Goal: Task Accomplishment & Management: Manage account settings

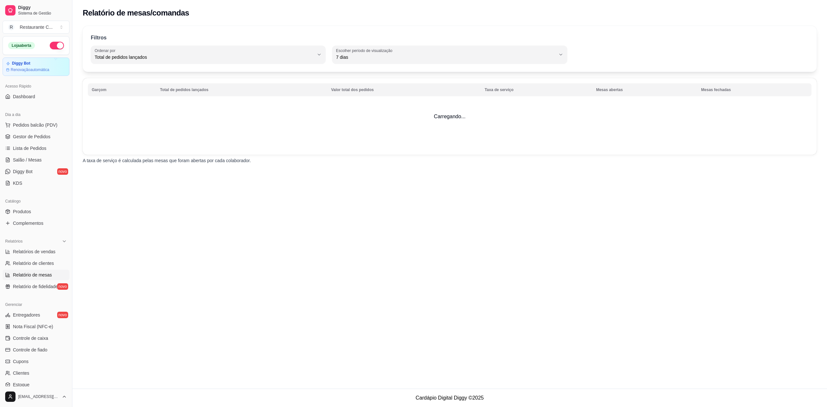
select select "TOTAL_OF_ORDERS"
select select "7"
click at [34, 284] on span "Relatório de fidelidade" at bounding box center [35, 286] width 45 height 6
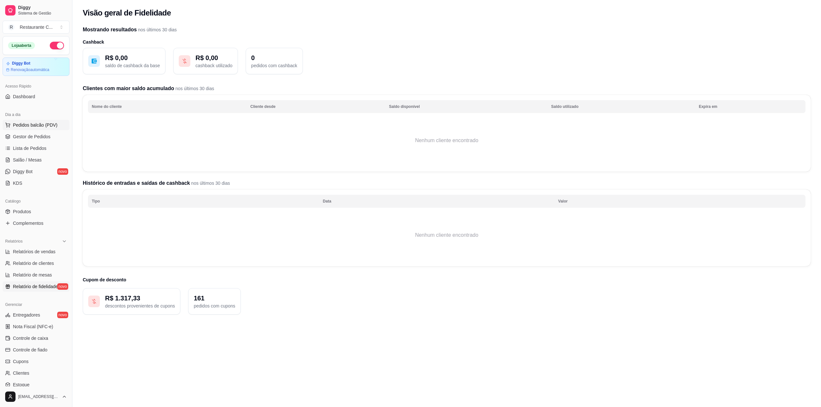
click at [27, 124] on span "Pedidos balcão (PDV)" at bounding box center [35, 125] width 45 height 6
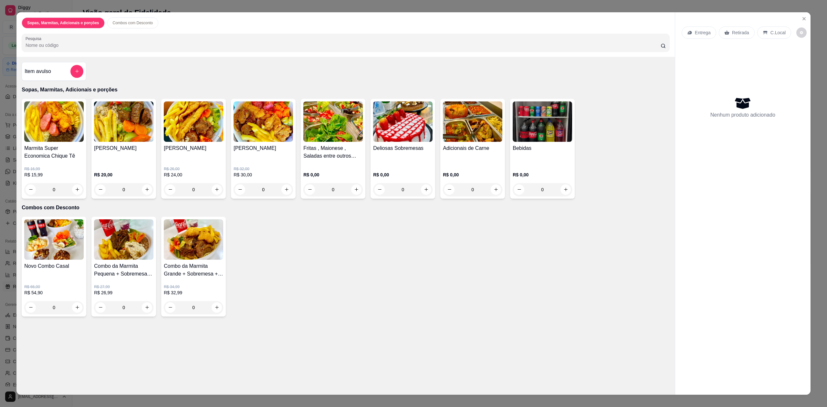
click at [3, 35] on div "Sopas, Marmitas, Adicionais e porções Combos com Desconto Pesquisa Item avulso …" at bounding box center [413, 203] width 827 height 407
drag, startPoint x: 806, startPoint y: 20, endPoint x: 796, endPoint y: 13, distance: 11.8
click at [799, 14] on section "Sopas, Marmitas, Adicionais e porções Combos com Desconto Pesquisa Item avulso …" at bounding box center [413, 203] width 794 height 383
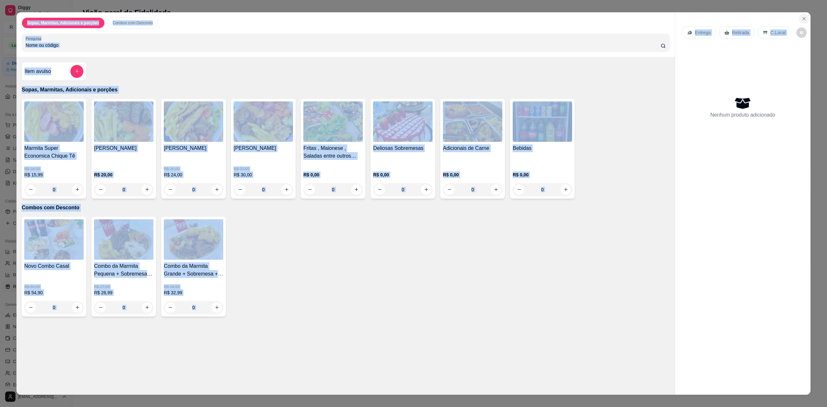
click at [802, 21] on icon "Close" at bounding box center [804, 18] width 5 height 5
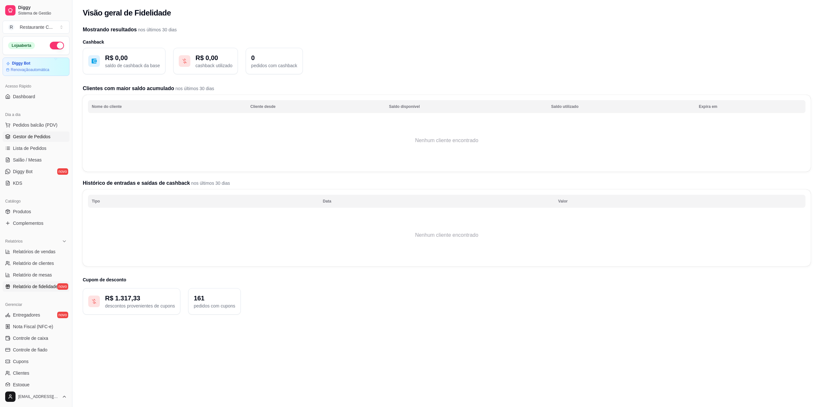
click at [38, 134] on span "Gestor de Pedidos" at bounding box center [31, 136] width 37 height 6
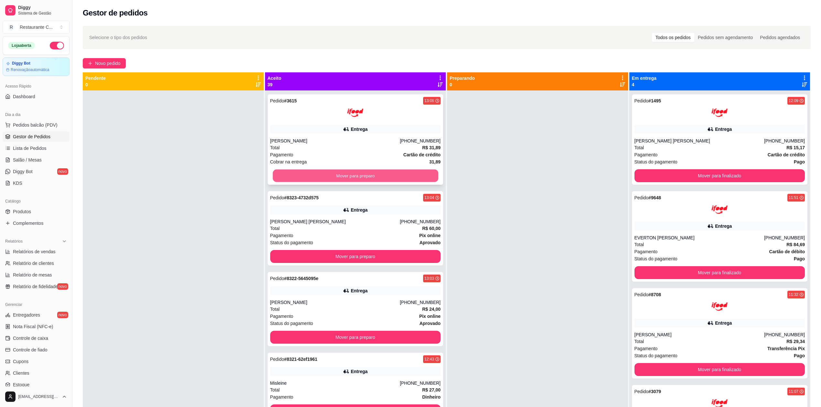
click at [397, 176] on button "Mover para preparo" at bounding box center [354, 176] width 165 height 13
click at [397, 176] on div "Mover para preparo" at bounding box center [355, 175] width 171 height 13
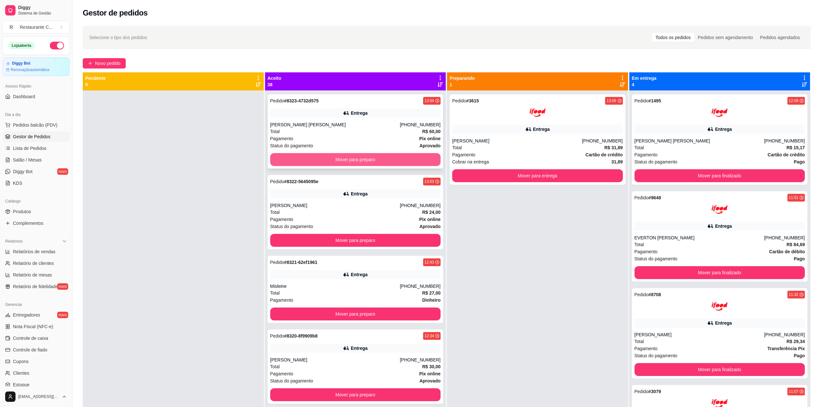
click at [388, 156] on button "Mover para preparo" at bounding box center [355, 159] width 171 height 13
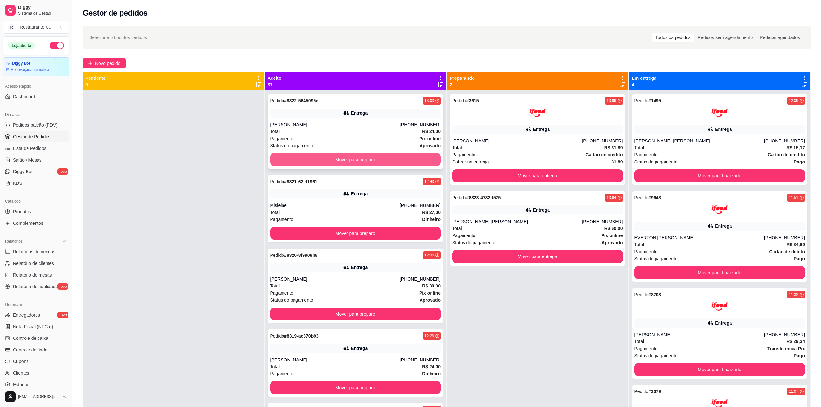
click at [389, 155] on button "Mover para preparo" at bounding box center [355, 159] width 171 height 13
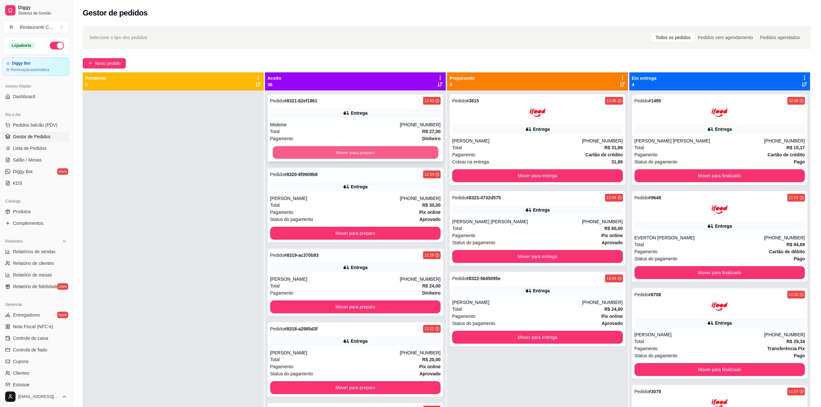
click at [391, 153] on button "Mover para preparo" at bounding box center [354, 152] width 165 height 13
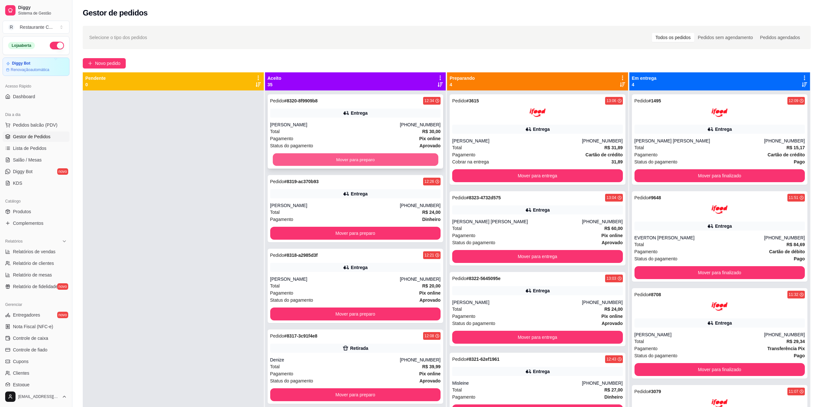
click at [392, 155] on button "Mover para preparo" at bounding box center [354, 160] width 165 height 13
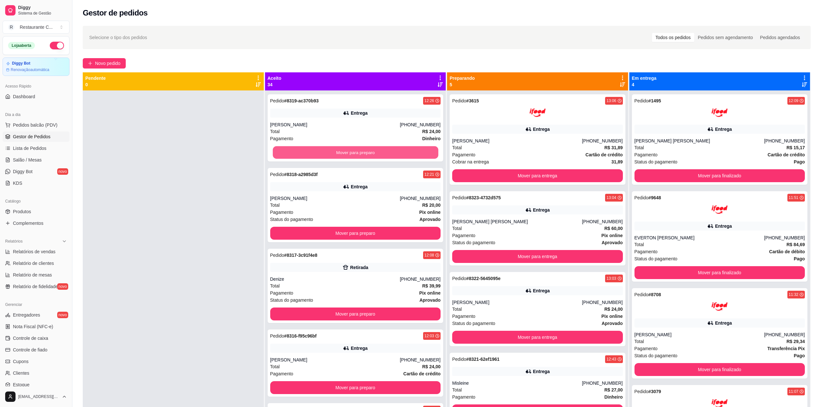
click at [392, 153] on button "Mover para preparo" at bounding box center [354, 152] width 165 height 13
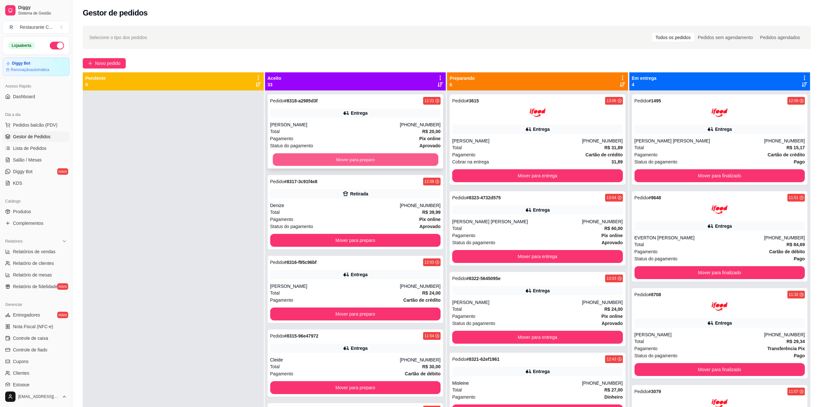
click at [392, 158] on button "Mover para preparo" at bounding box center [354, 160] width 165 height 13
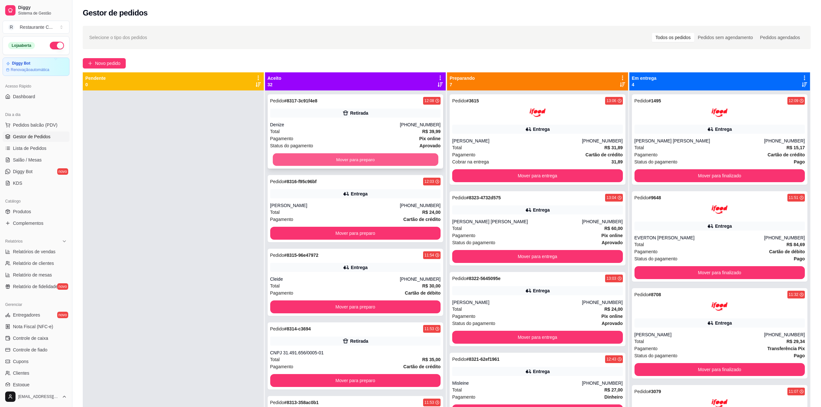
click at [392, 157] on button "Mover para preparo" at bounding box center [354, 160] width 165 height 13
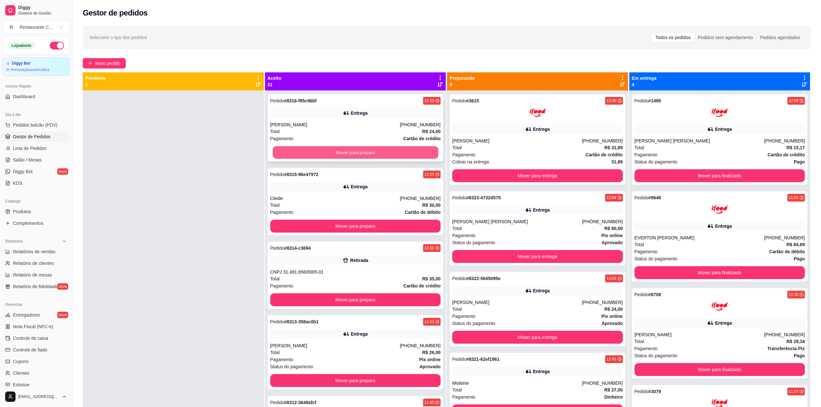
click at [392, 154] on button "Mover para preparo" at bounding box center [354, 152] width 165 height 13
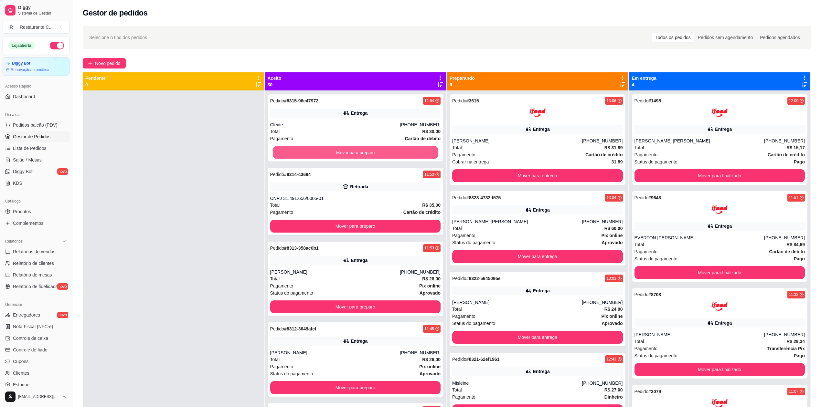
click at [392, 154] on button "Mover para preparo" at bounding box center [354, 152] width 165 height 13
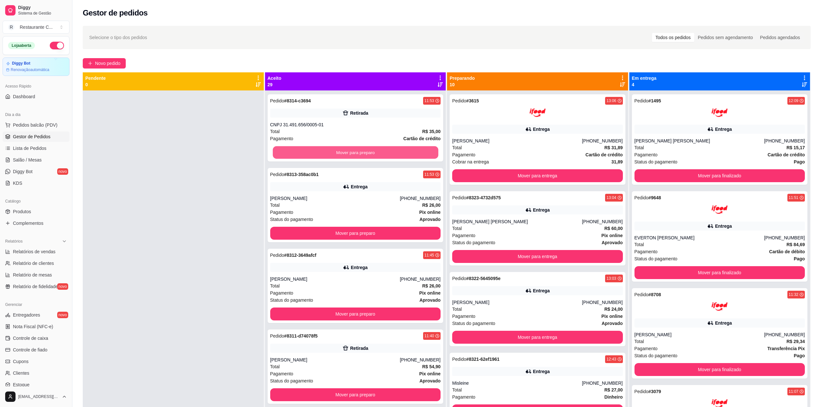
click at [392, 154] on button "Mover para preparo" at bounding box center [354, 152] width 165 height 13
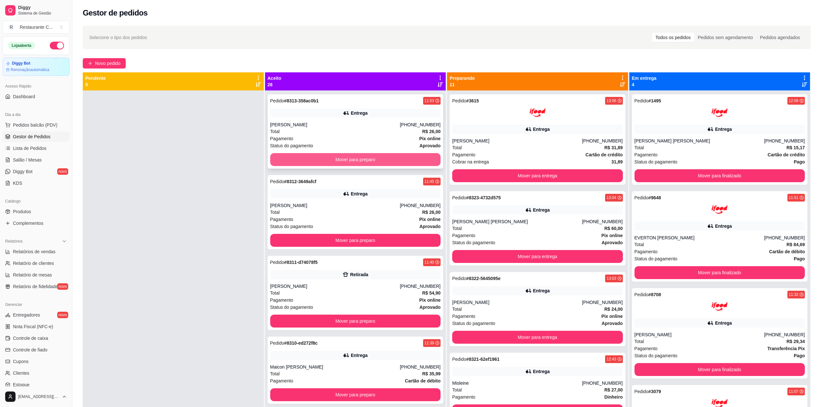
click at [392, 158] on button "Mover para preparo" at bounding box center [355, 159] width 171 height 13
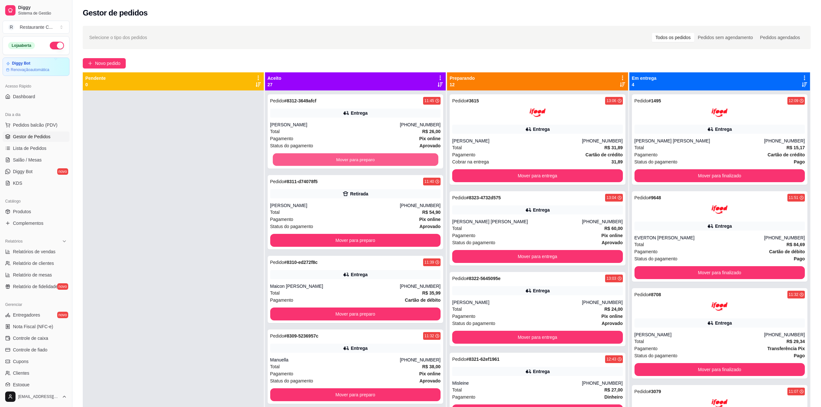
click at [392, 157] on button "Mover para preparo" at bounding box center [354, 160] width 165 height 13
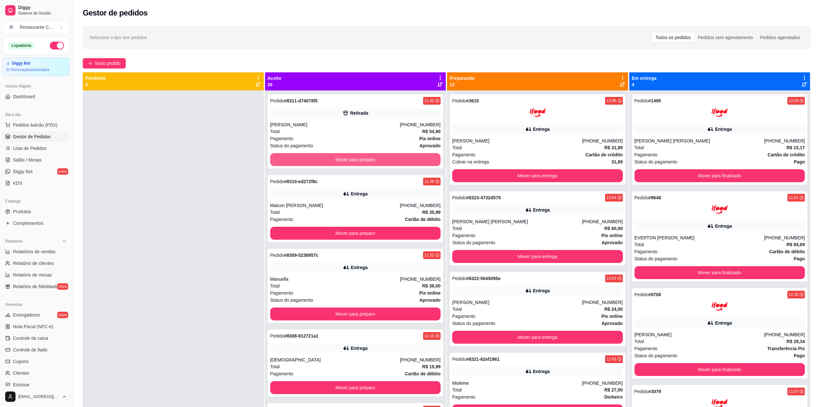
click at [392, 157] on button "Mover para preparo" at bounding box center [355, 159] width 171 height 13
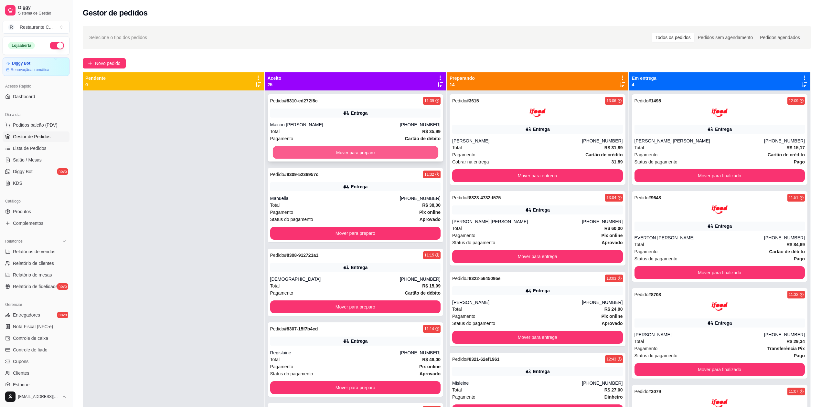
click at [400, 151] on button "Mover para preparo" at bounding box center [354, 152] width 165 height 13
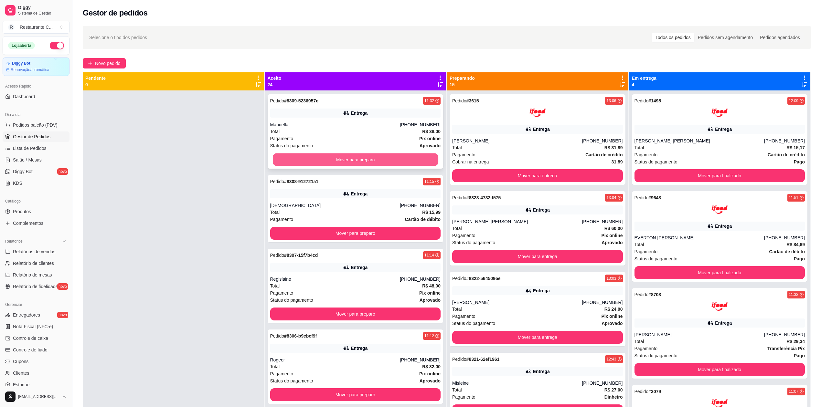
click at [400, 156] on button "Mover para preparo" at bounding box center [354, 160] width 165 height 13
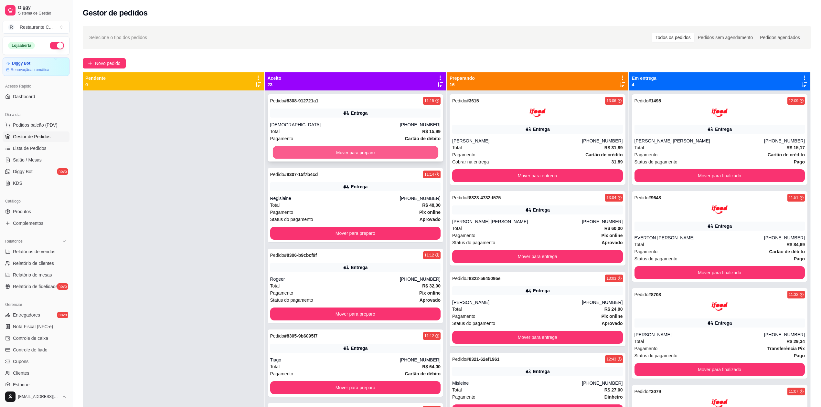
click at [400, 153] on button "Mover para preparo" at bounding box center [354, 152] width 165 height 13
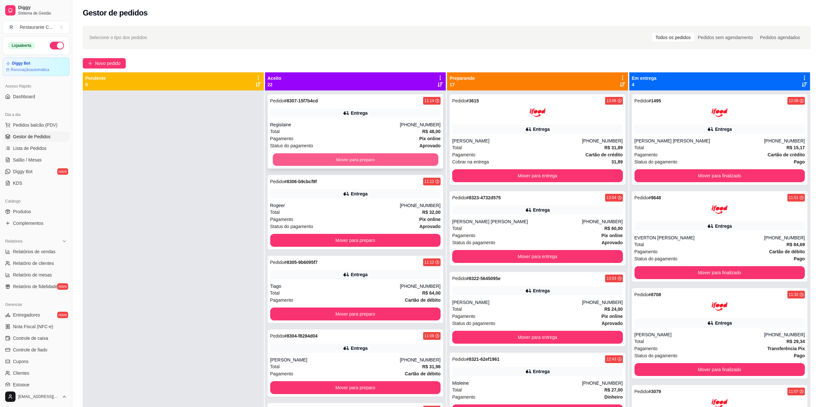
click at [401, 158] on button "Mover para preparo" at bounding box center [354, 160] width 165 height 13
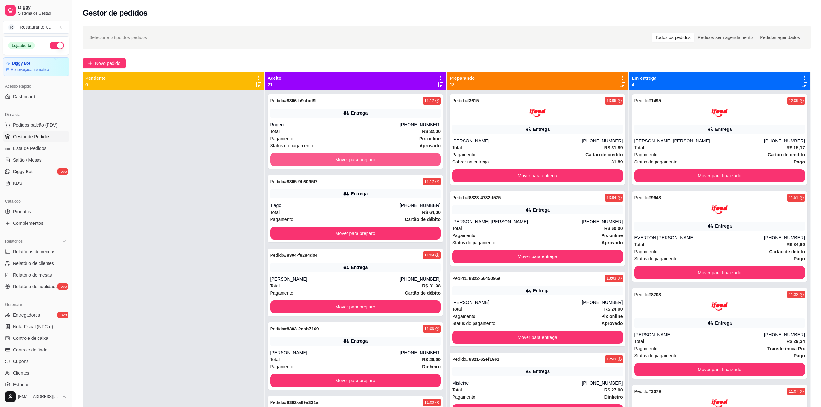
click at [399, 155] on button "Mover para preparo" at bounding box center [355, 159] width 171 height 13
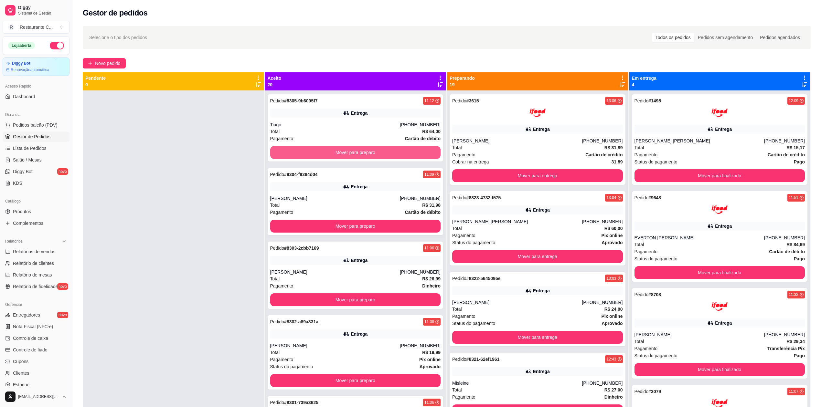
click at [399, 155] on button "Mover para preparo" at bounding box center [355, 152] width 171 height 13
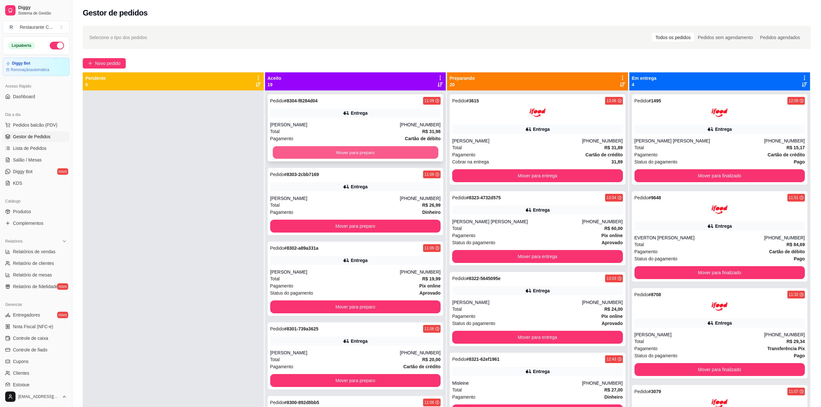
click at [399, 154] on button "Mover para preparo" at bounding box center [354, 152] width 165 height 13
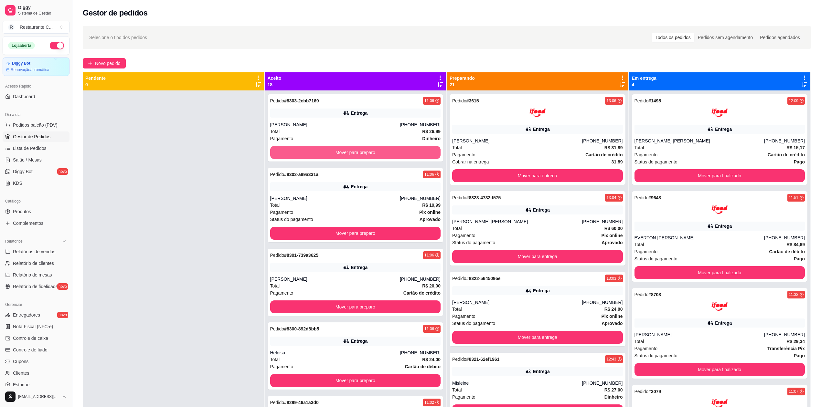
click at [399, 154] on button "Mover para preparo" at bounding box center [355, 152] width 171 height 13
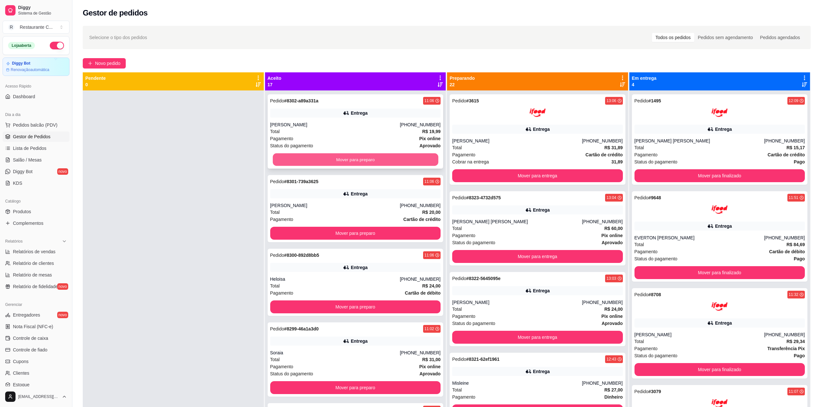
click at [399, 155] on button "Mover para preparo" at bounding box center [354, 160] width 165 height 13
click at [399, 155] on div "Mover para preparo" at bounding box center [355, 159] width 171 height 13
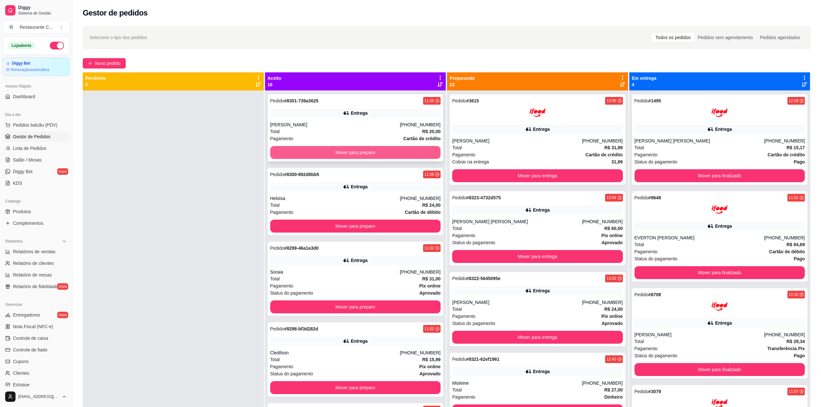
click at [405, 156] on button "Mover para preparo" at bounding box center [355, 152] width 171 height 13
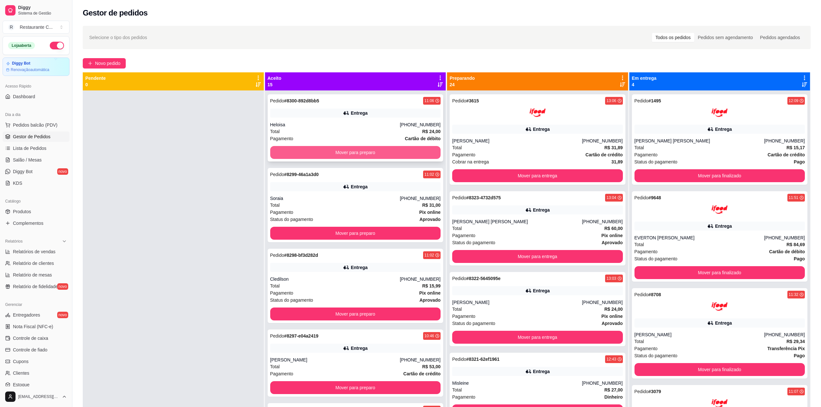
click at [405, 150] on button "Mover para preparo" at bounding box center [355, 152] width 171 height 13
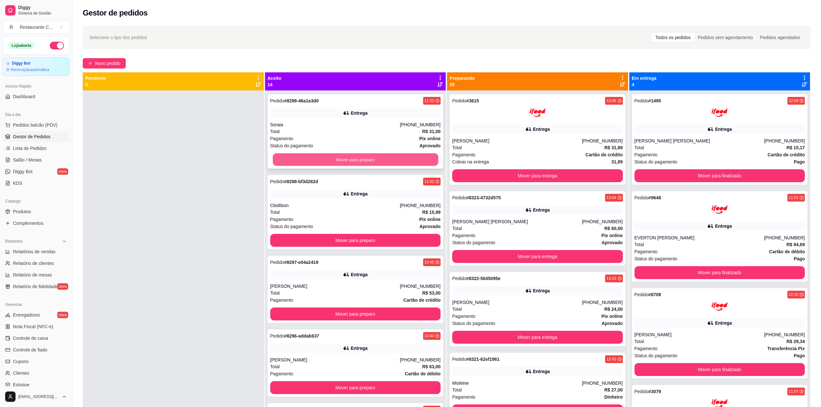
click at [407, 160] on button "Mover para preparo" at bounding box center [354, 160] width 165 height 13
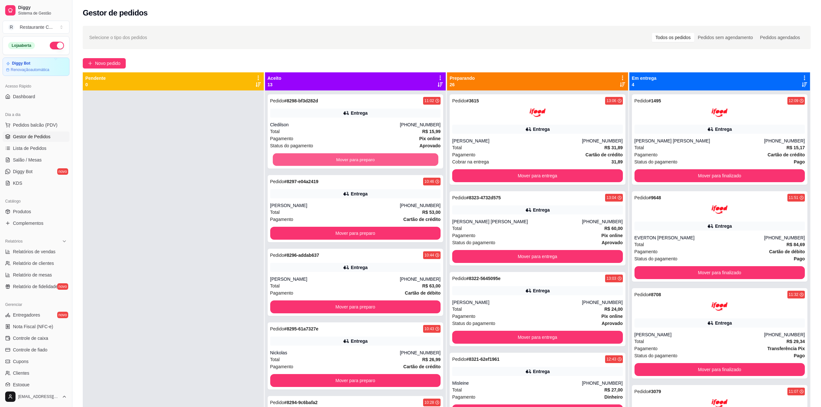
click at [407, 156] on button "Mover para preparo" at bounding box center [354, 160] width 165 height 13
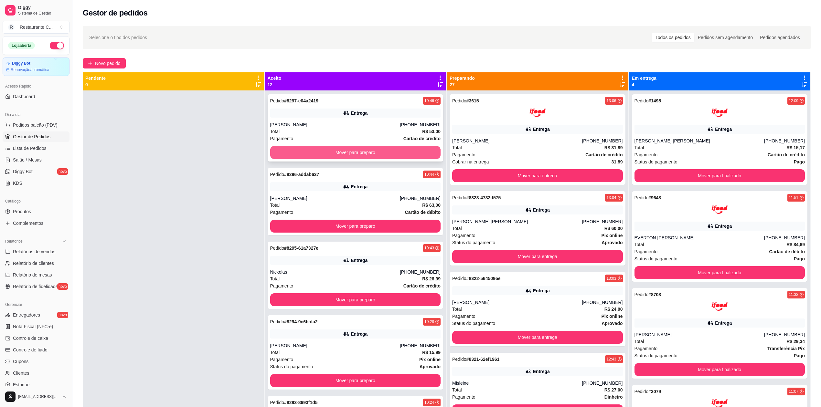
click at [407, 153] on button "Mover para preparo" at bounding box center [355, 152] width 171 height 13
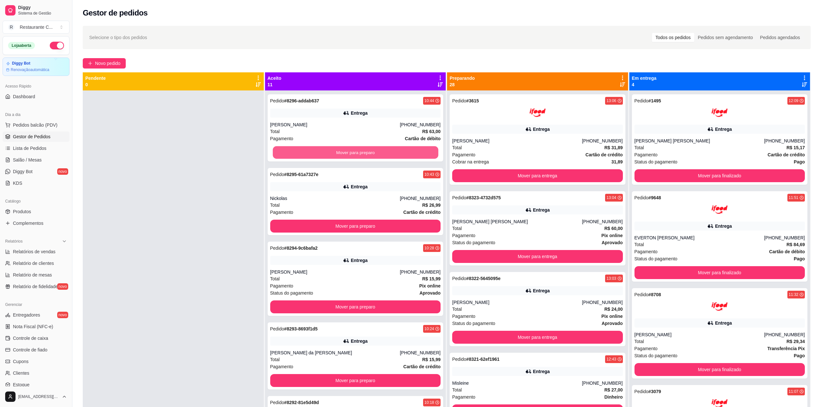
click at [407, 153] on button "Mover para preparo" at bounding box center [354, 152] width 165 height 13
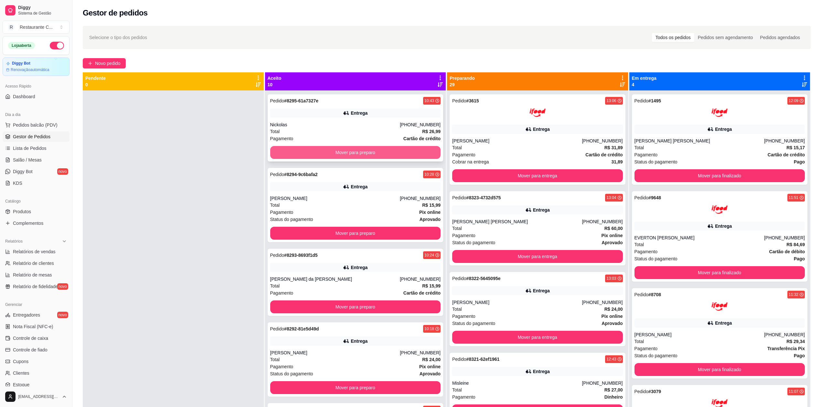
click at [407, 152] on button "Mover para preparo" at bounding box center [355, 152] width 171 height 13
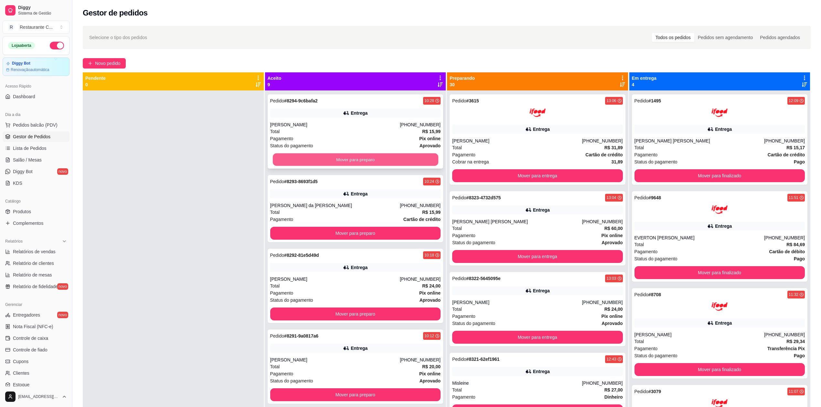
click at [404, 155] on button "Mover para preparo" at bounding box center [354, 160] width 165 height 13
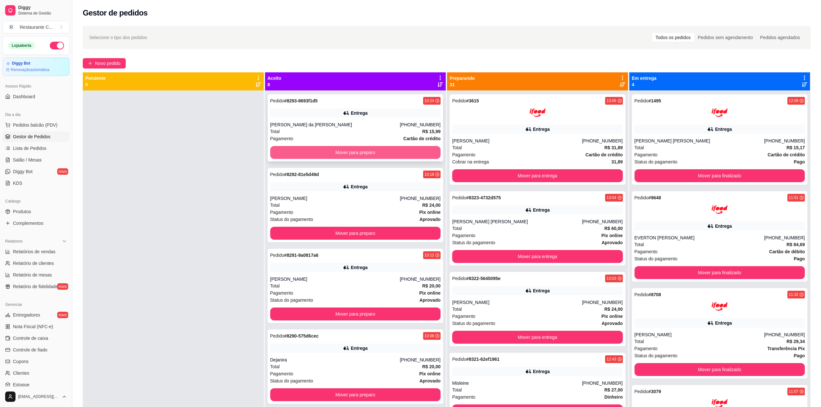
click at [404, 152] on button "Mover para preparo" at bounding box center [355, 152] width 171 height 13
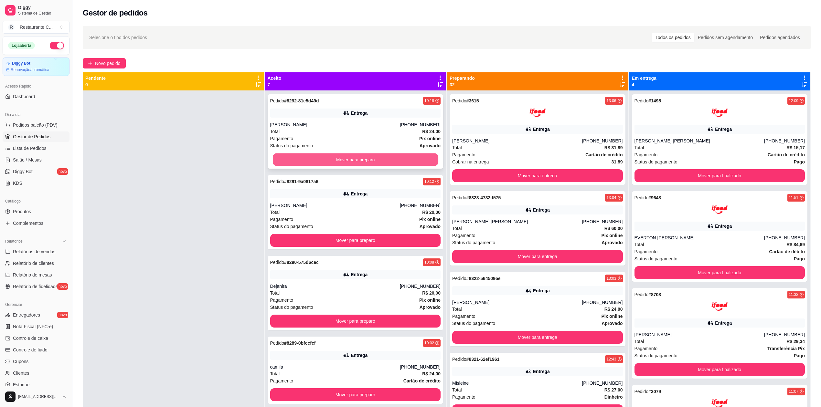
click at [404, 156] on button "Mover para preparo" at bounding box center [354, 160] width 165 height 13
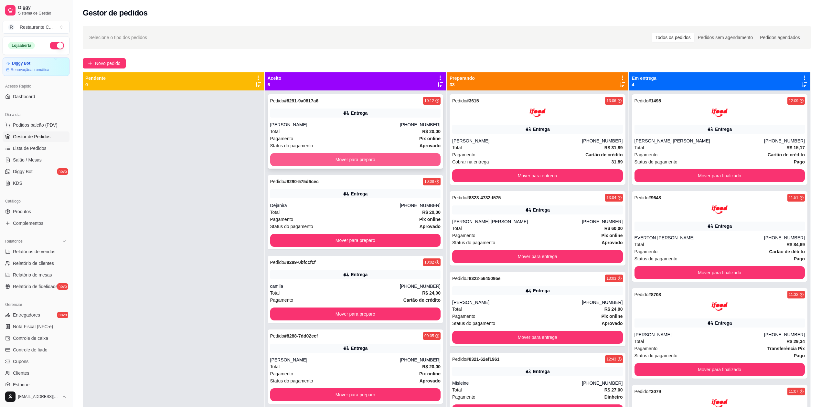
click at [404, 156] on button "Mover para preparo" at bounding box center [355, 159] width 171 height 13
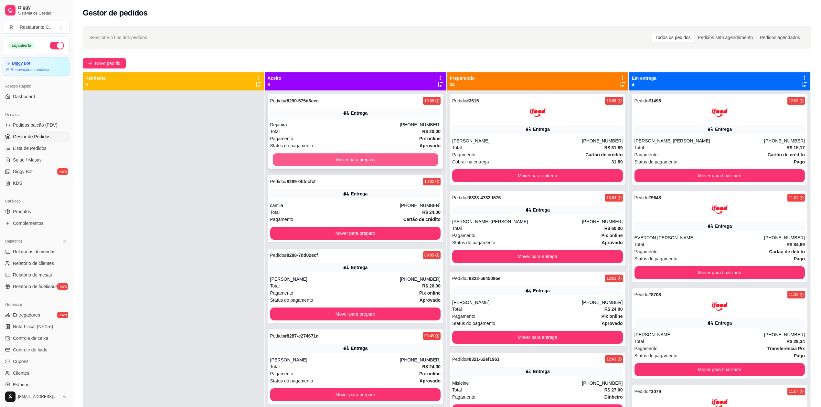
click at [397, 156] on button "Mover para preparo" at bounding box center [354, 160] width 165 height 13
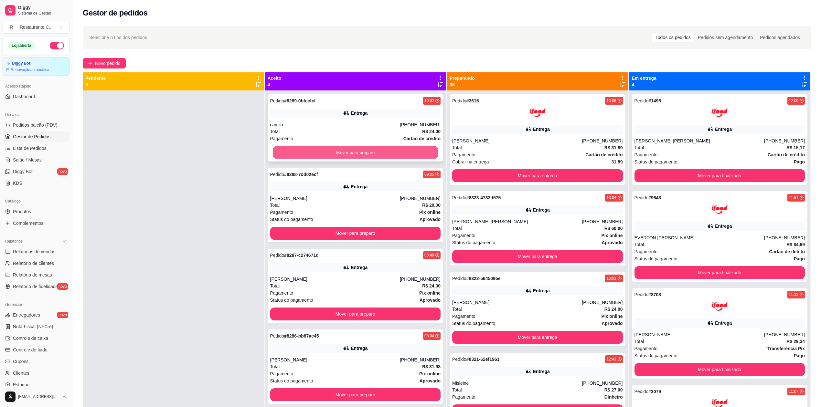
click at [398, 151] on button "Mover para preparo" at bounding box center [354, 152] width 165 height 13
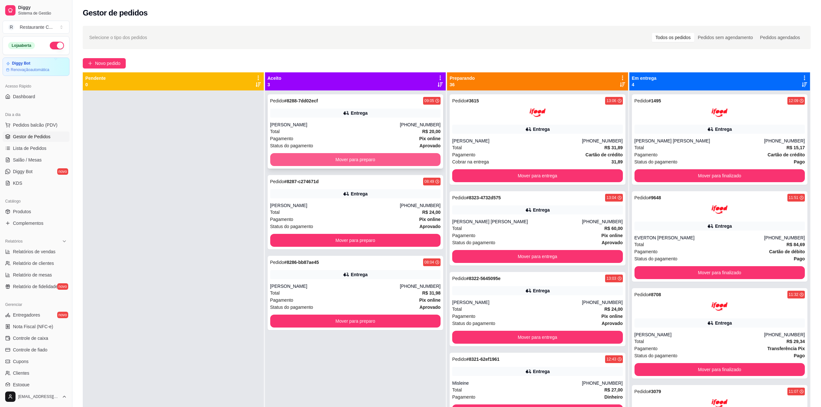
click at [396, 160] on button "Mover para preparo" at bounding box center [355, 159] width 171 height 13
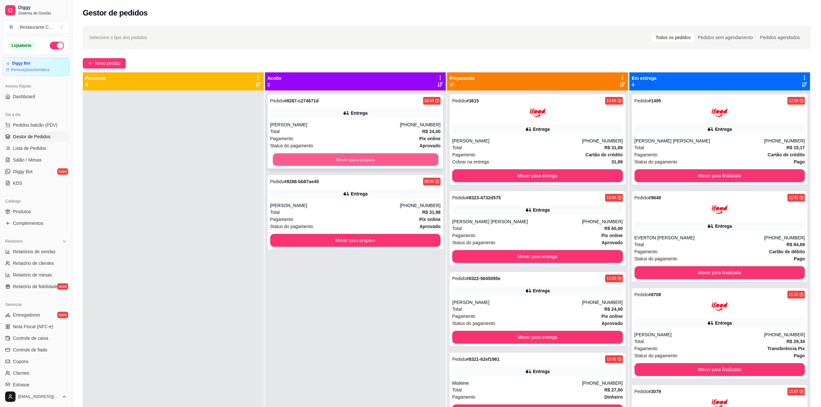
click at [396, 159] on button "Mover para preparo" at bounding box center [354, 160] width 165 height 13
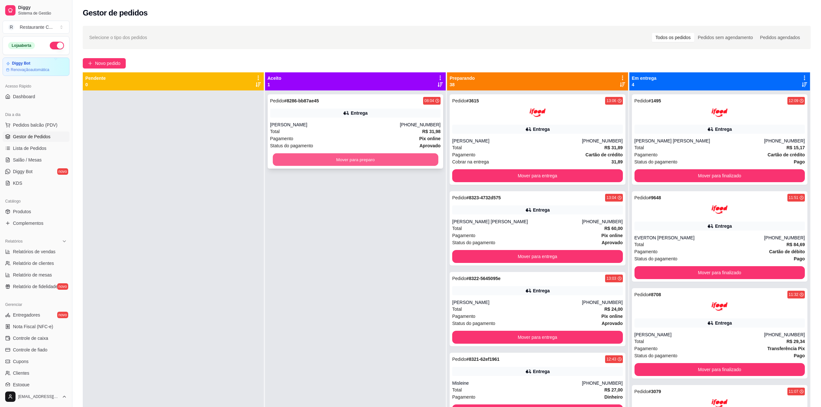
click at [388, 157] on button "Mover para preparo" at bounding box center [354, 160] width 165 height 13
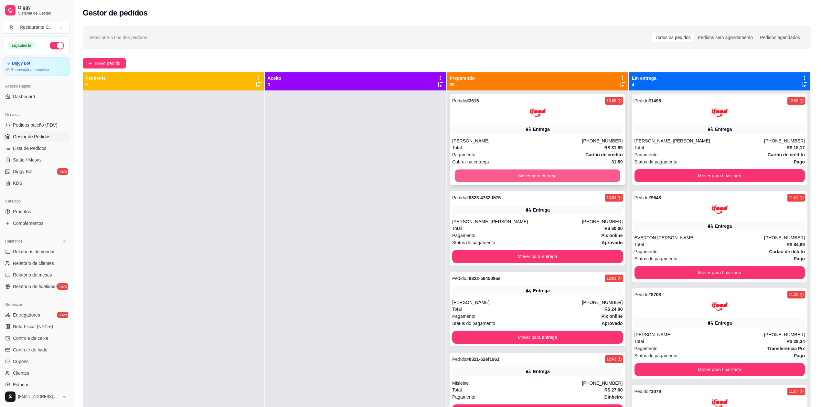
click at [480, 174] on button "Mover para entrega" at bounding box center [537, 176] width 165 height 13
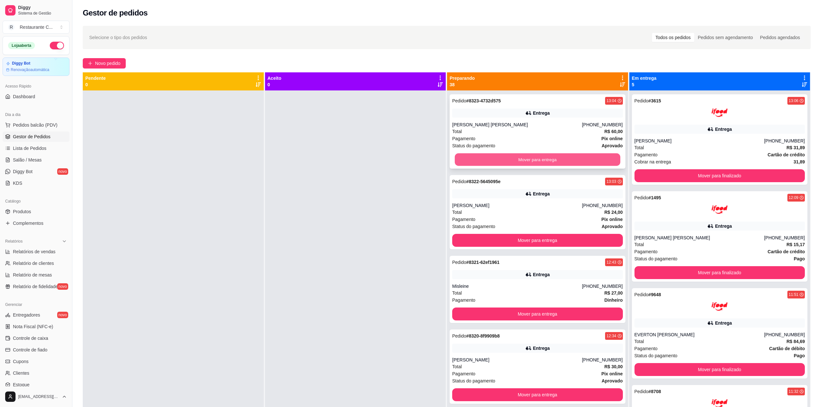
click at [485, 160] on button "Mover para entrega" at bounding box center [537, 160] width 165 height 13
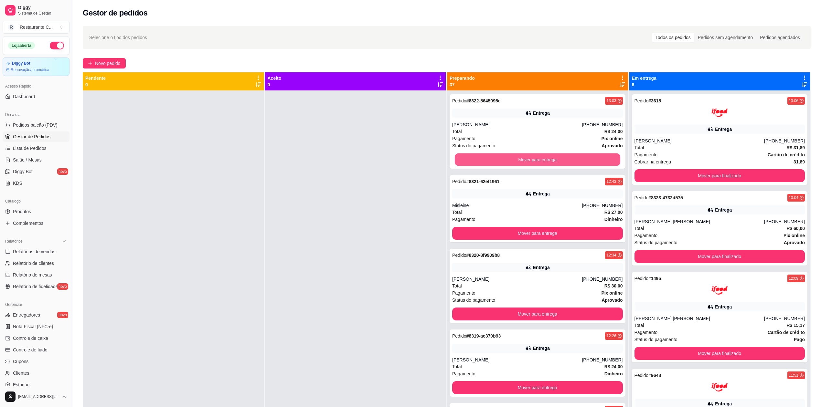
click at [485, 160] on button "Mover para entrega" at bounding box center [537, 160] width 165 height 13
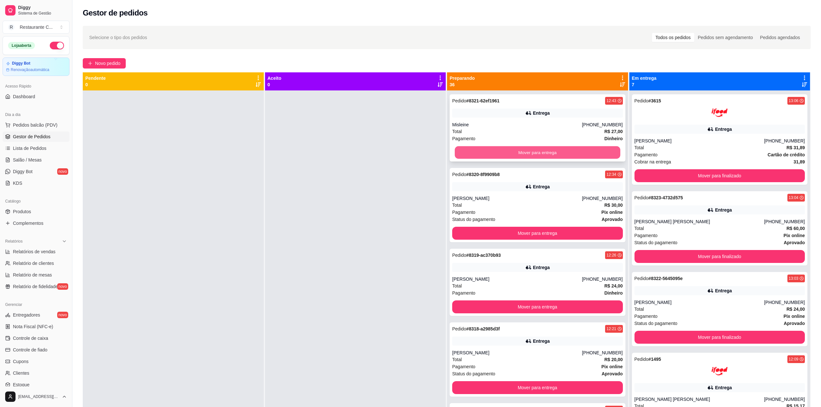
click at [490, 153] on button "Mover para entrega" at bounding box center [537, 152] width 165 height 13
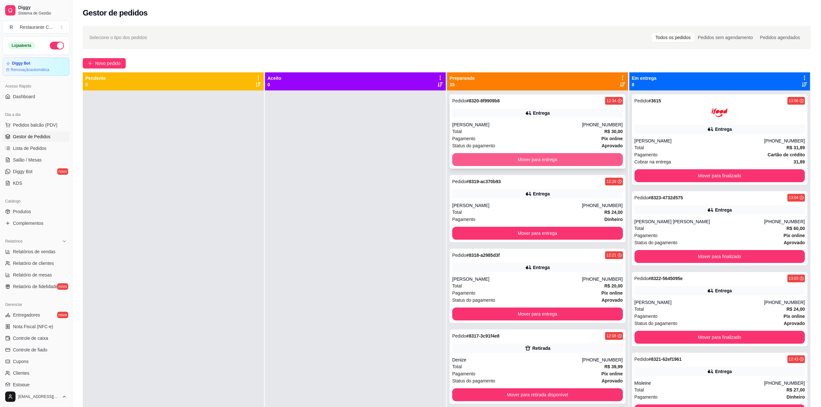
click at [489, 158] on button "Mover para entrega" at bounding box center [537, 159] width 171 height 13
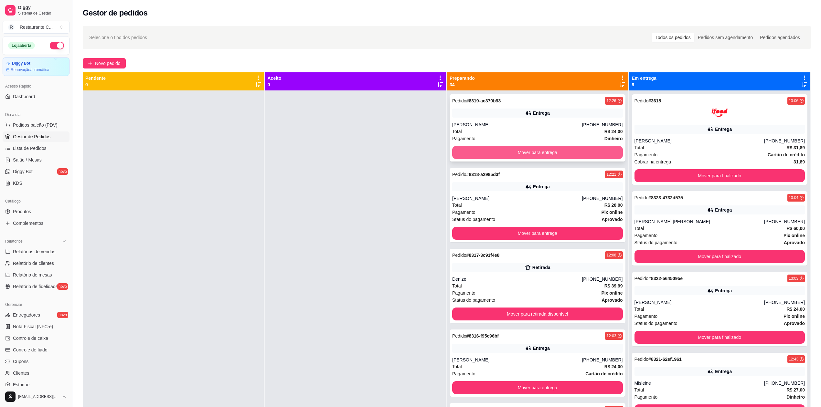
click at [488, 153] on button "Mover para entrega" at bounding box center [537, 152] width 171 height 13
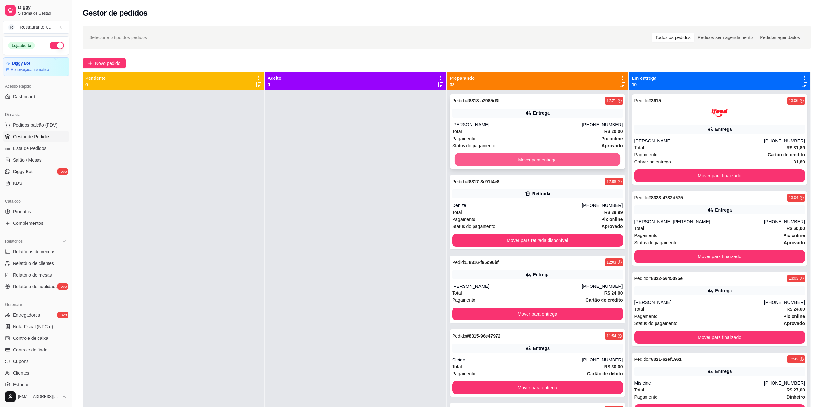
click at [488, 157] on button "Mover para entrega" at bounding box center [537, 160] width 165 height 13
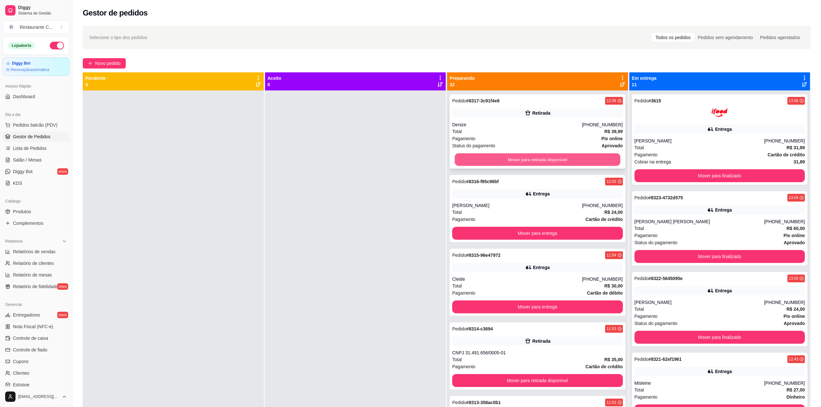
click at [488, 155] on button "Mover para retirada disponível" at bounding box center [537, 160] width 165 height 13
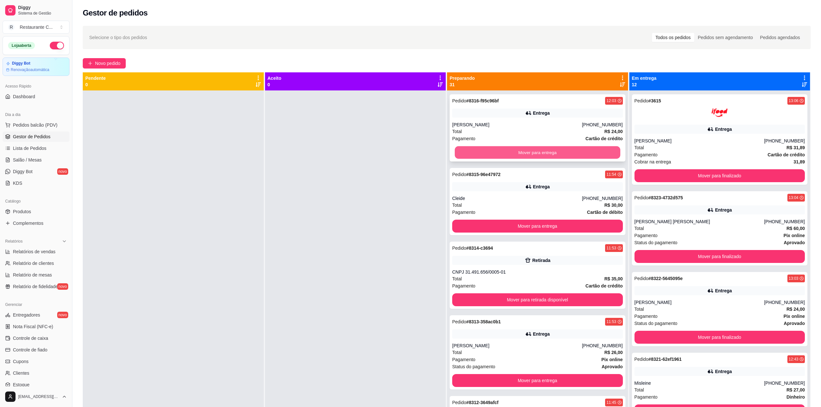
click at [489, 152] on button "Mover para entrega" at bounding box center [537, 152] width 165 height 13
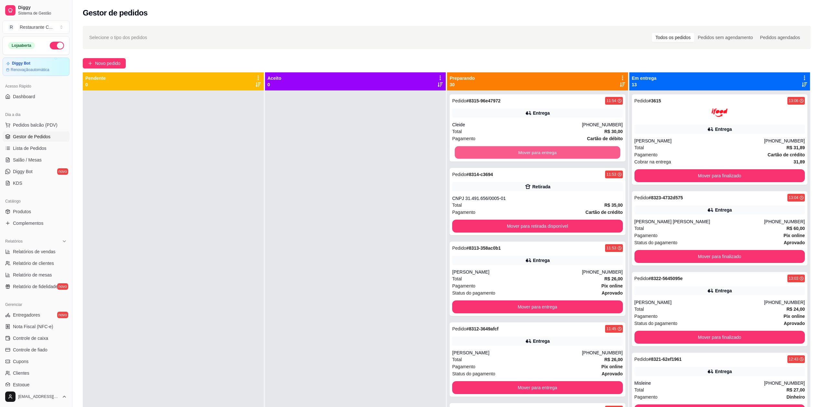
click at [489, 152] on button "Mover para entrega" at bounding box center [537, 152] width 165 height 13
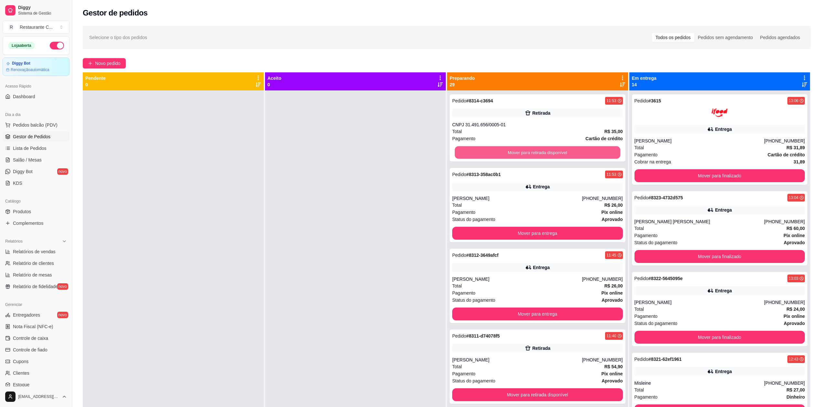
click at [489, 152] on button "Mover para retirada disponível" at bounding box center [537, 152] width 165 height 13
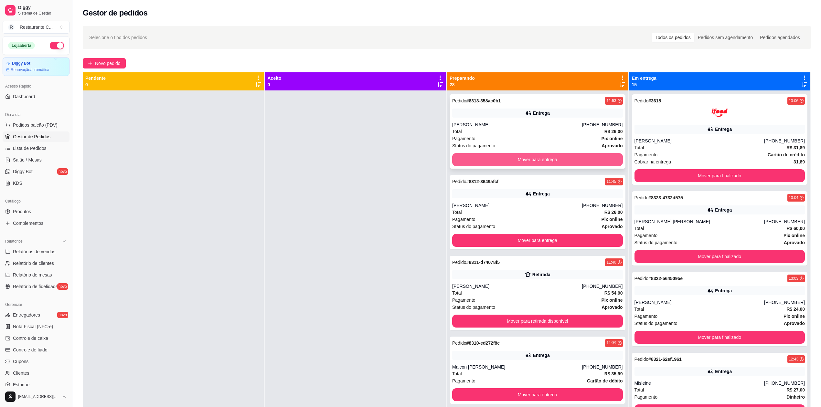
click at [489, 154] on button "Mover para entrega" at bounding box center [537, 159] width 171 height 13
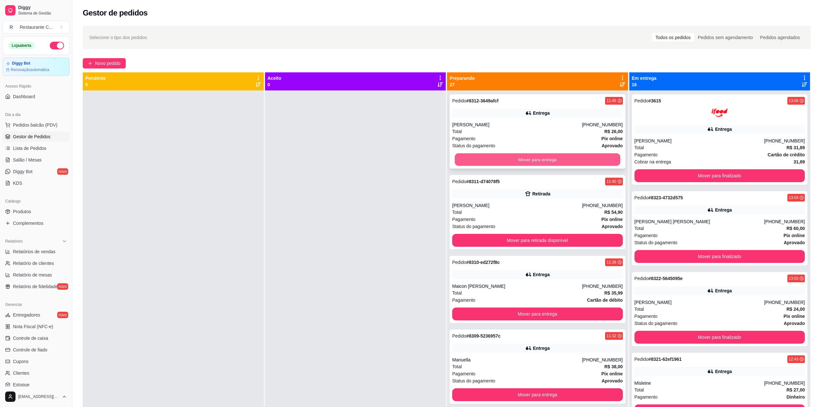
click at [489, 156] on button "Mover para entrega" at bounding box center [537, 160] width 165 height 13
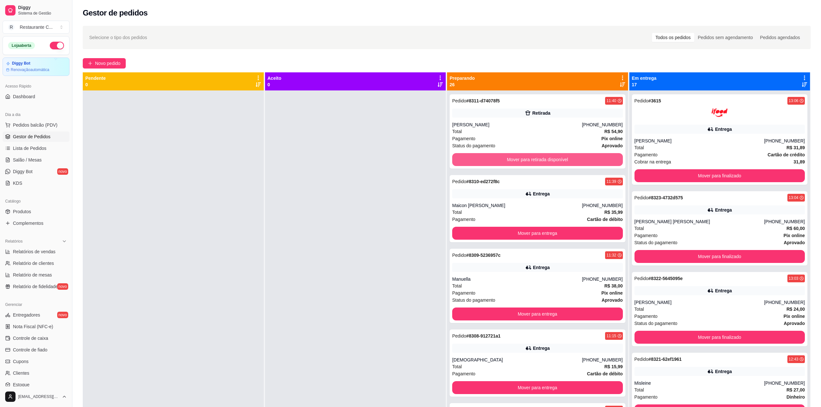
click at [489, 156] on button "Mover para retirada disponível" at bounding box center [537, 159] width 171 height 13
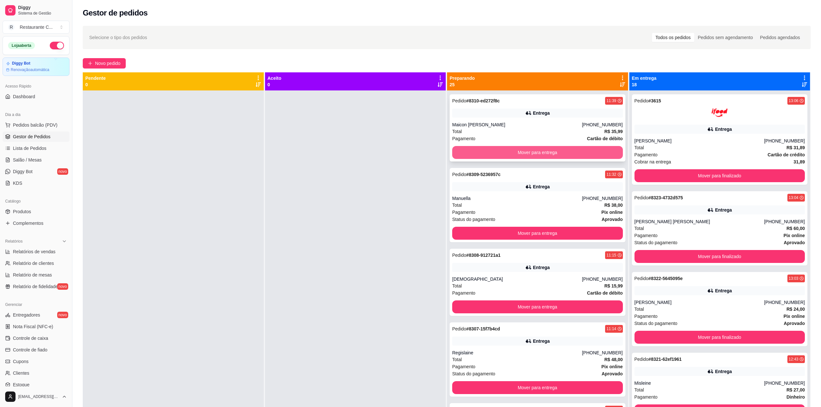
click at [489, 152] on button "Mover para entrega" at bounding box center [537, 152] width 171 height 13
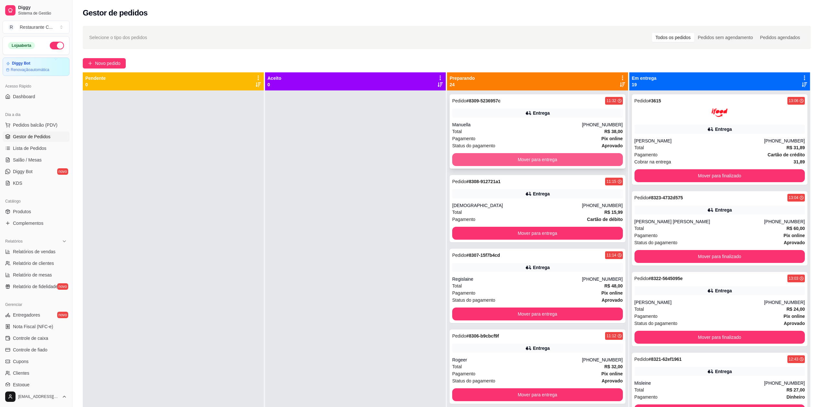
click at [489, 158] on button "Mover para entrega" at bounding box center [537, 159] width 171 height 13
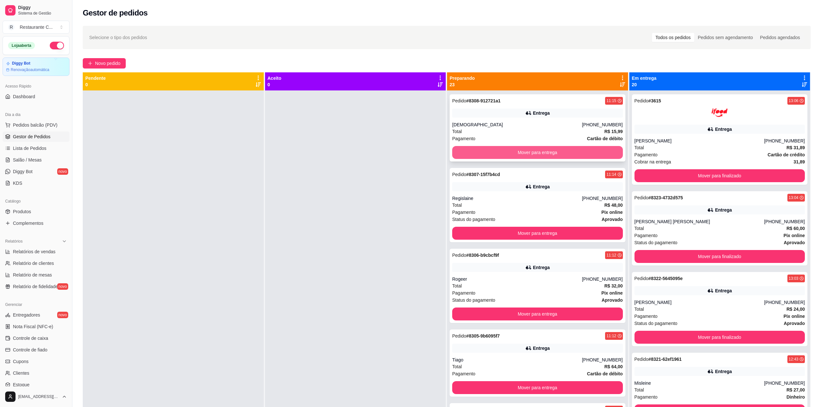
click at [489, 153] on button "Mover para entrega" at bounding box center [537, 152] width 171 height 13
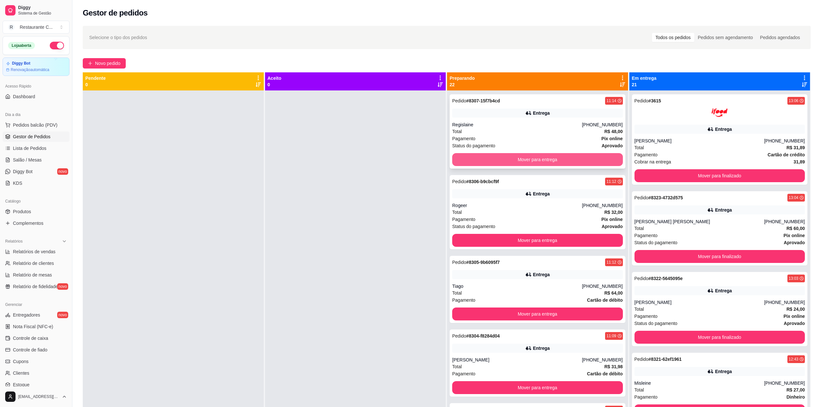
click at [489, 155] on button "Mover para entrega" at bounding box center [537, 159] width 171 height 13
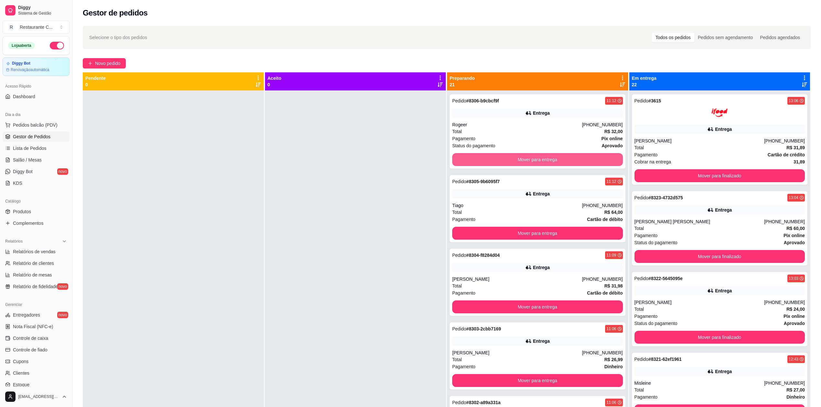
click at [485, 156] on button "Mover para entrega" at bounding box center [537, 159] width 171 height 13
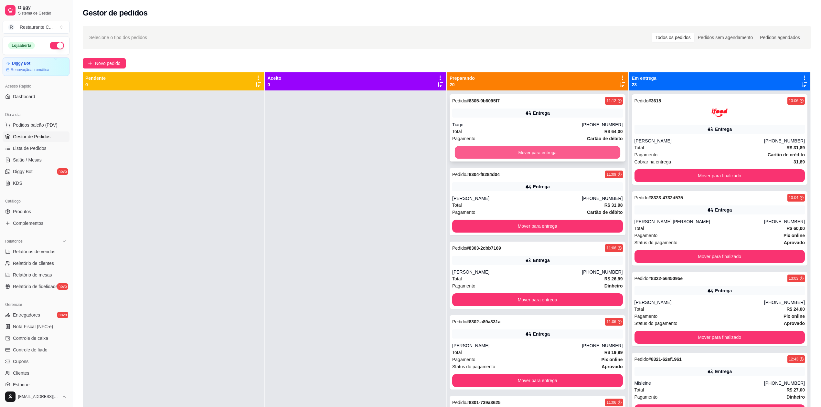
click at [486, 151] on button "Mover para entrega" at bounding box center [537, 152] width 165 height 13
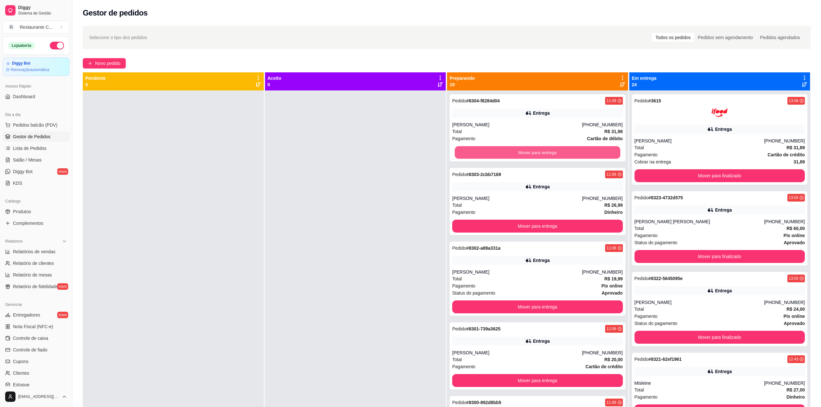
click at [486, 151] on button "Mover para entrega" at bounding box center [537, 152] width 165 height 13
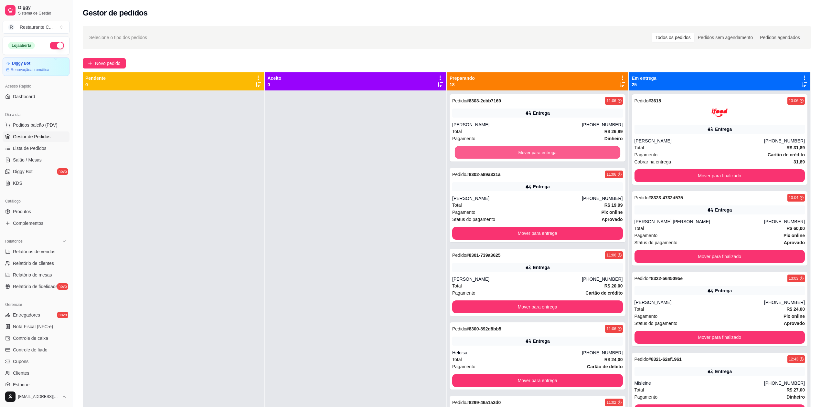
click at [486, 151] on button "Mover para entrega" at bounding box center [537, 152] width 165 height 13
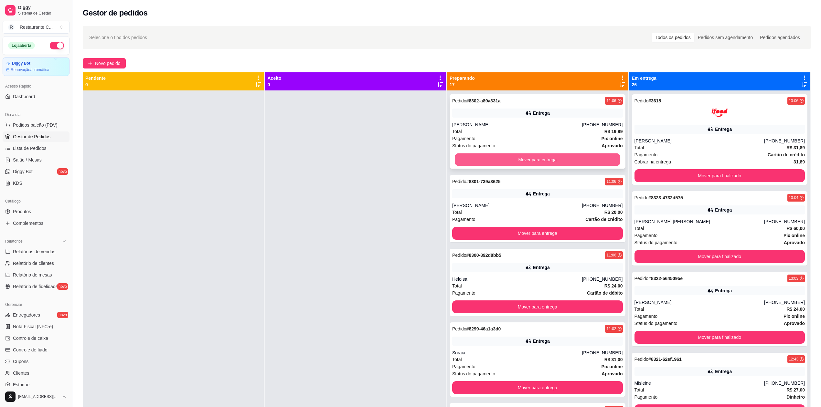
click at [487, 158] on button "Mover para entrega" at bounding box center [537, 160] width 165 height 13
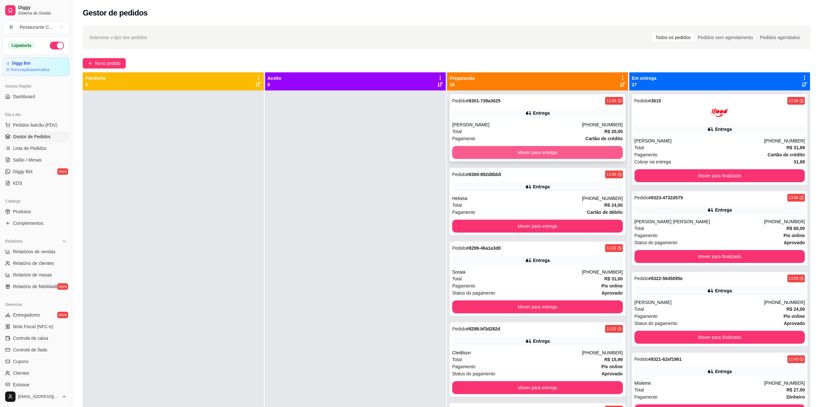
click at [487, 150] on button "Mover para entrega" at bounding box center [537, 152] width 171 height 13
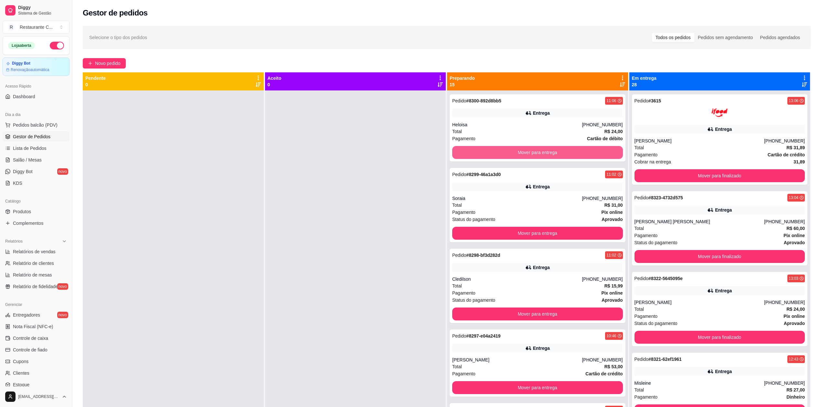
click at [487, 150] on button "Mover para entrega" at bounding box center [537, 152] width 171 height 13
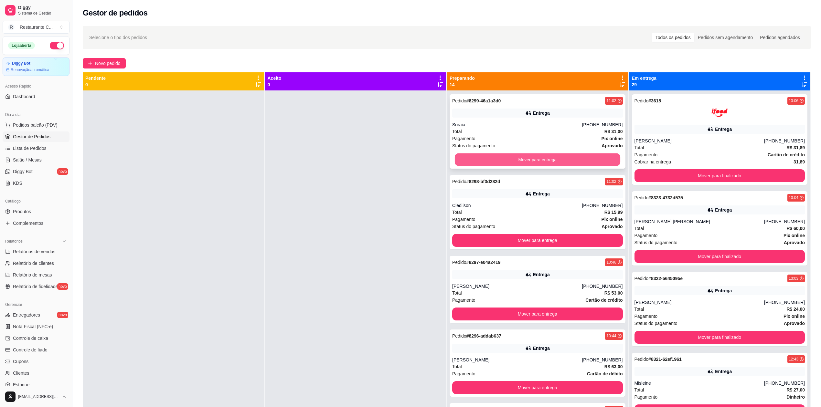
click at [487, 157] on button "Mover para entrega" at bounding box center [537, 160] width 165 height 13
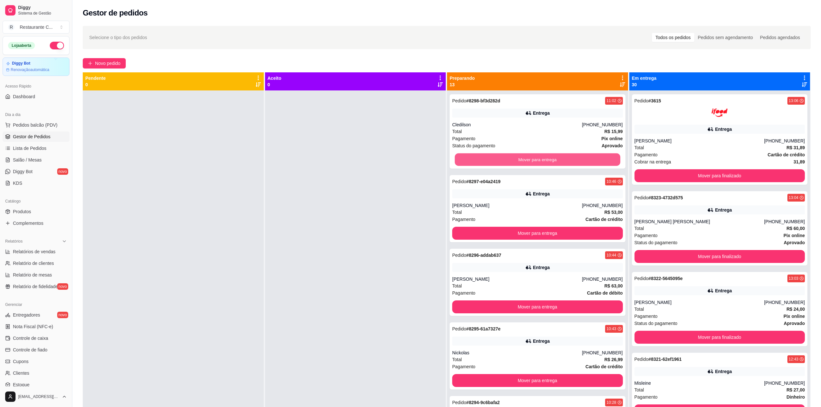
click at [487, 157] on button "Mover para entrega" at bounding box center [537, 160] width 165 height 13
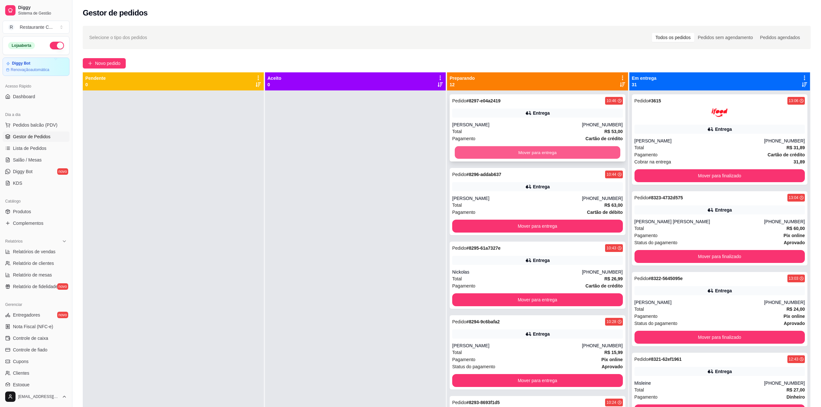
click at [487, 154] on button "Mover para entrega" at bounding box center [537, 152] width 165 height 13
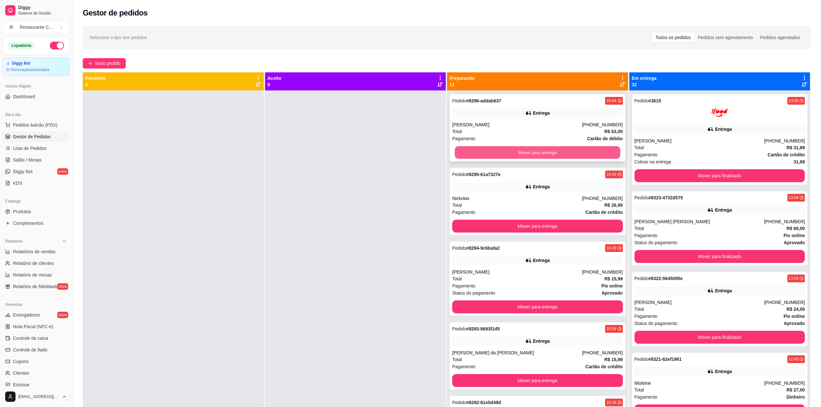
click at [488, 153] on button "Mover para entrega" at bounding box center [537, 152] width 165 height 13
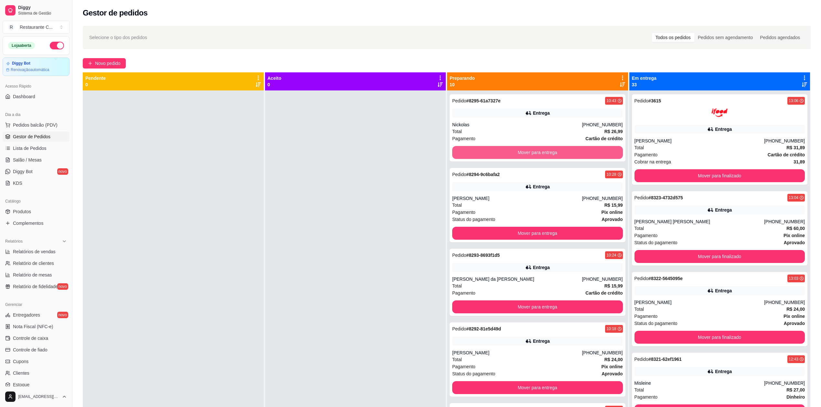
click at [488, 153] on button "Mover para entrega" at bounding box center [537, 152] width 171 height 13
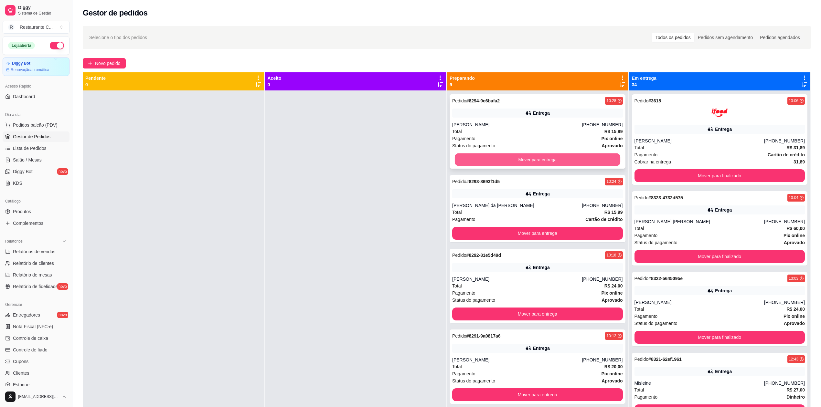
click at [531, 155] on button "Mover para entrega" at bounding box center [537, 160] width 165 height 13
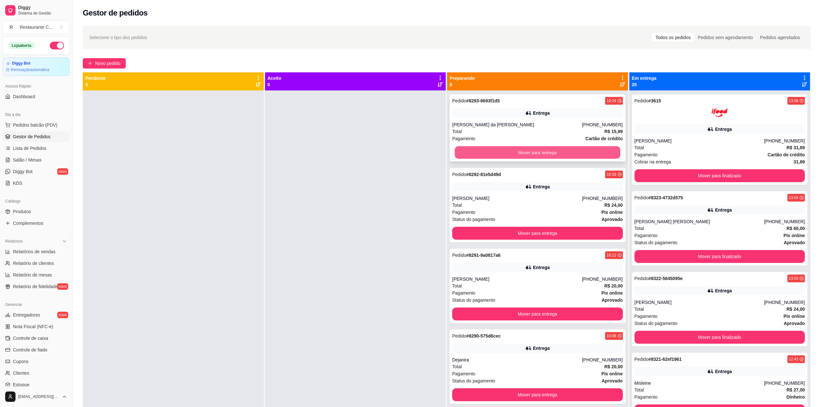
click at [534, 152] on button "Mover para entrega" at bounding box center [537, 152] width 165 height 13
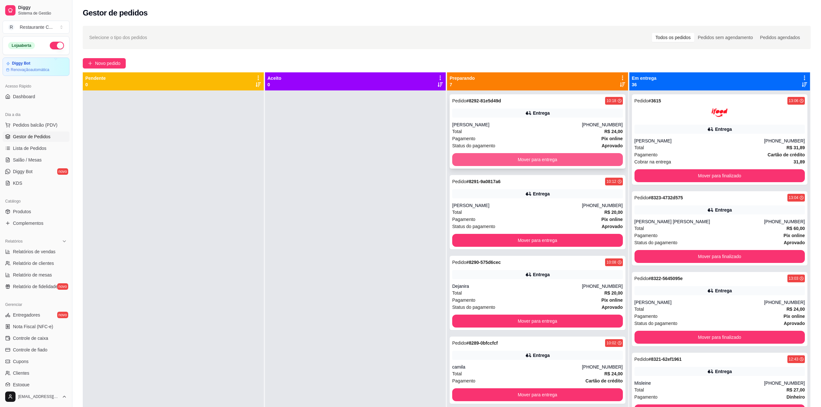
click at [536, 156] on button "Mover para entrega" at bounding box center [537, 159] width 171 height 13
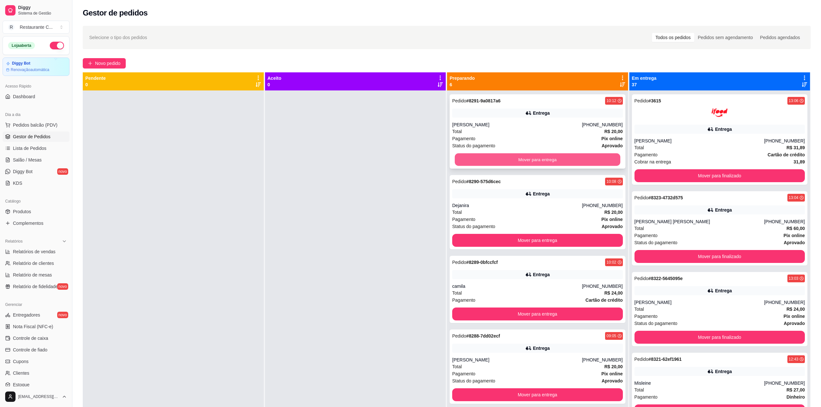
click at [536, 158] on button "Mover para entrega" at bounding box center [537, 160] width 165 height 13
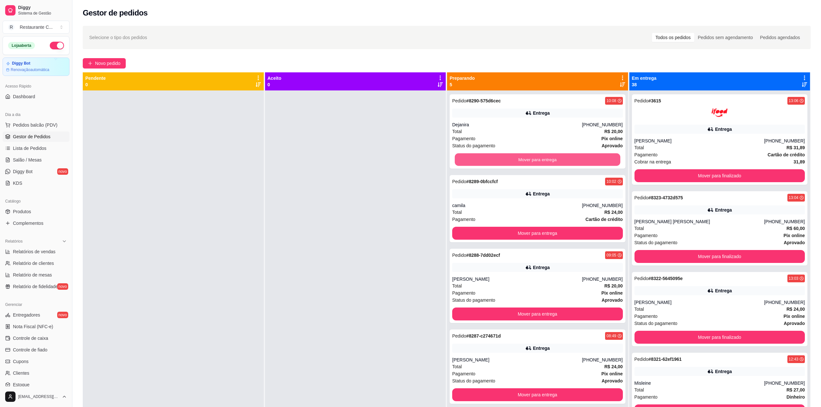
click at [536, 156] on button "Mover para entrega" at bounding box center [537, 160] width 165 height 13
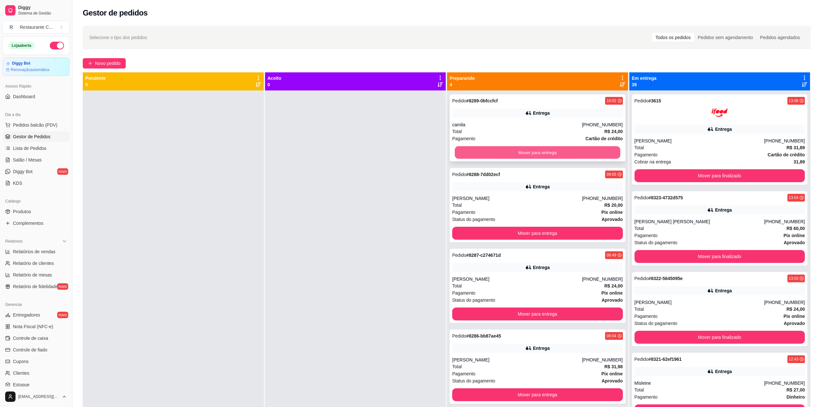
click at [537, 153] on button "Mover para entrega" at bounding box center [537, 152] width 165 height 13
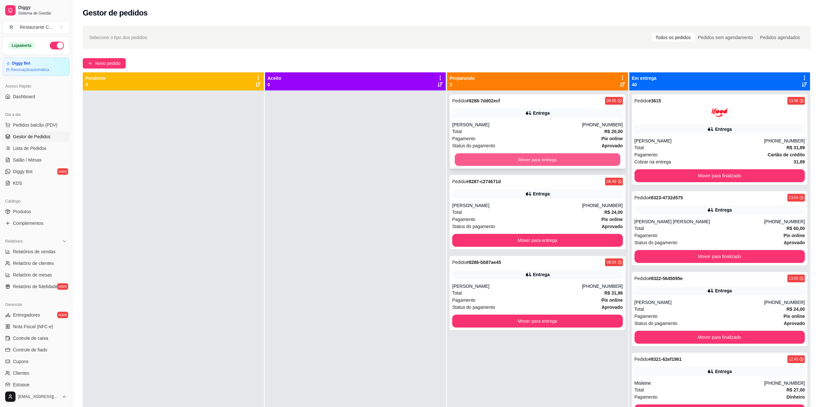
click at [538, 156] on button "Mover para entrega" at bounding box center [537, 160] width 165 height 13
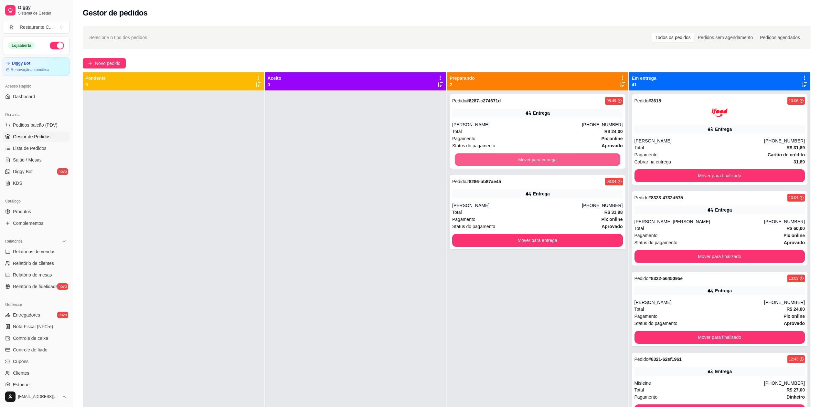
click at [538, 156] on button "Mover para entrega" at bounding box center [537, 160] width 165 height 13
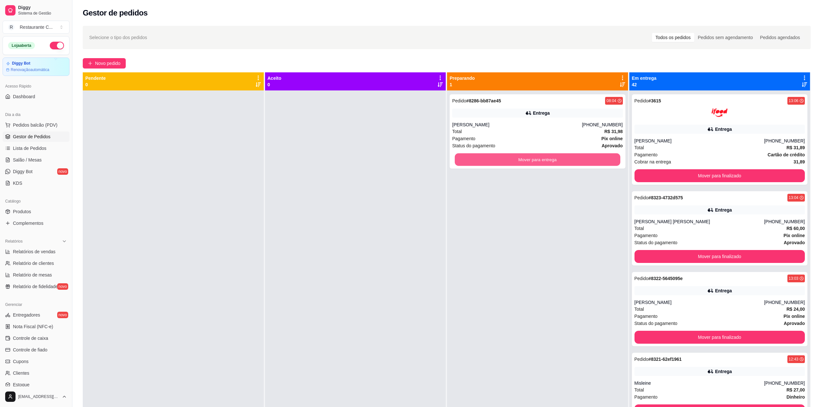
click at [538, 156] on button "Mover para entrega" at bounding box center [537, 160] width 165 height 13
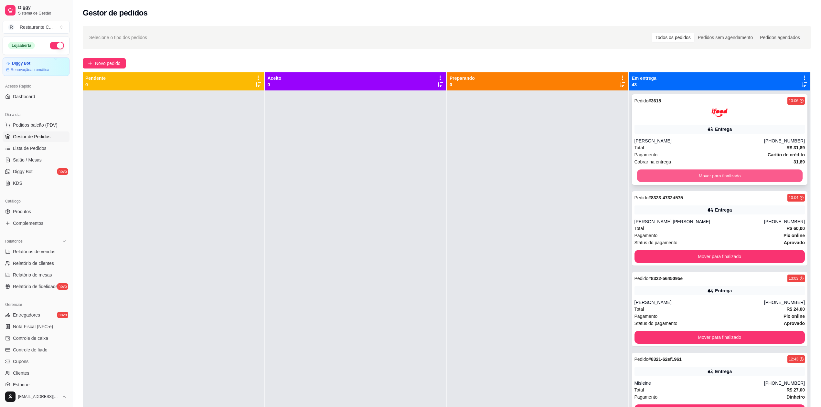
click at [676, 172] on button "Mover para finalizado" at bounding box center [719, 176] width 165 height 13
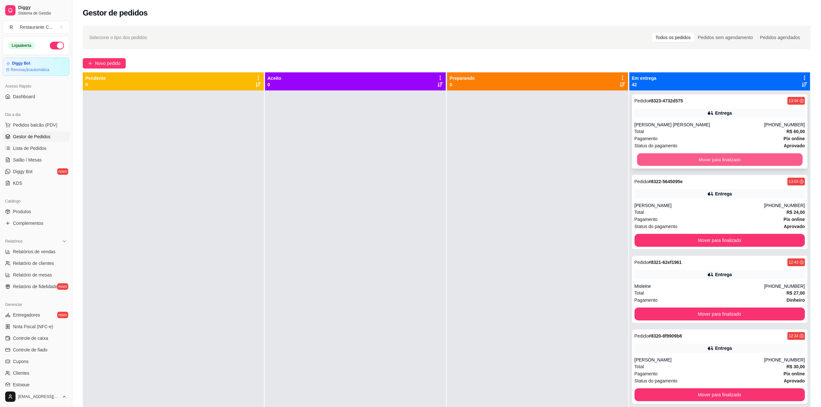
click at [684, 154] on button "Mover para finalizado" at bounding box center [719, 160] width 165 height 13
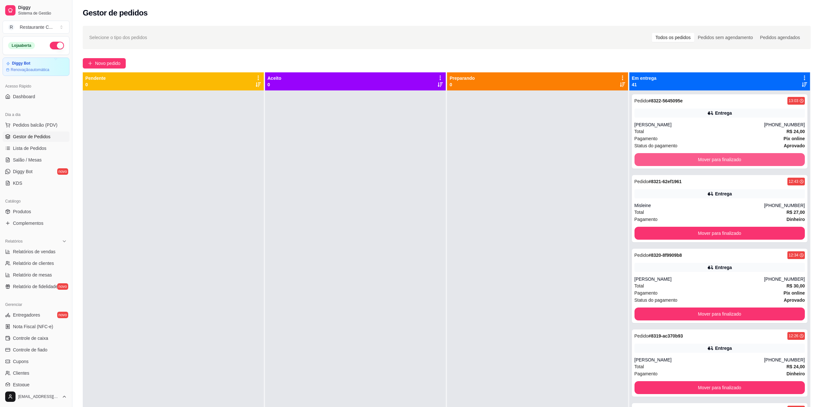
click at [684, 154] on button "Mover para finalizado" at bounding box center [719, 159] width 171 height 13
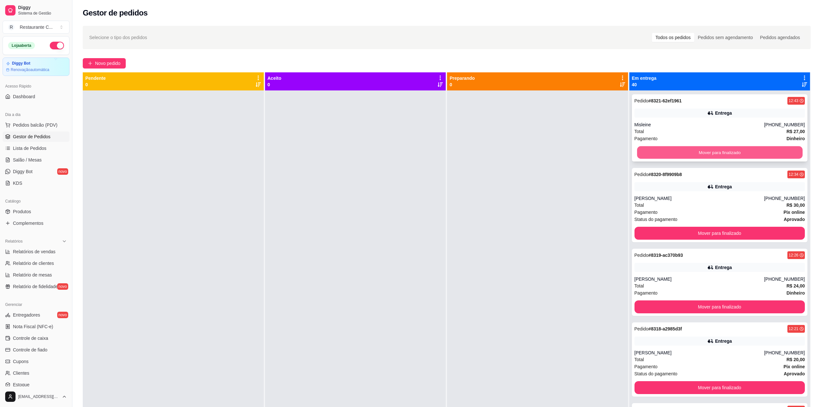
click at [684, 153] on button "Mover para finalizado" at bounding box center [719, 152] width 165 height 13
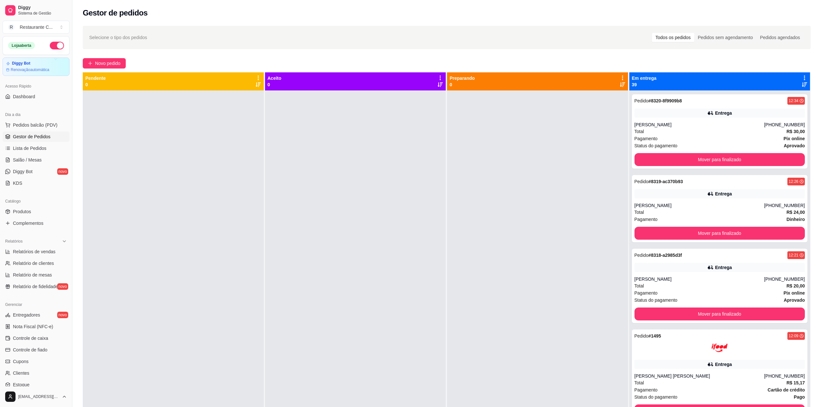
click at [801, 77] on icon at bounding box center [804, 78] width 6 height 6
click at [781, 92] on div "Mover pedidos de etapa Com essa opção você tem a opção de mover todos os pedido…" at bounding box center [748, 98] width 96 height 22
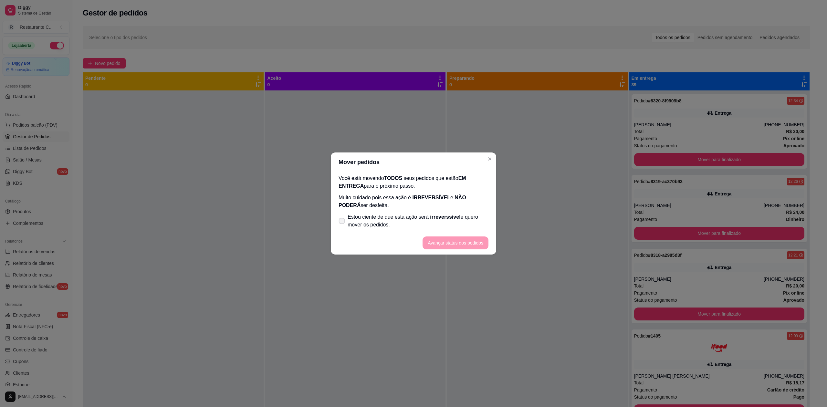
click at [342, 221] on icon at bounding box center [341, 221] width 5 height 4
click at [342, 222] on input "Estou ciente de que esta ação será irreverssível e quero mover os pedidos." at bounding box center [340, 224] width 4 height 4
checkbox input "true"
click at [441, 243] on button "Avançar status dos pedidos" at bounding box center [456, 243] width 64 height 13
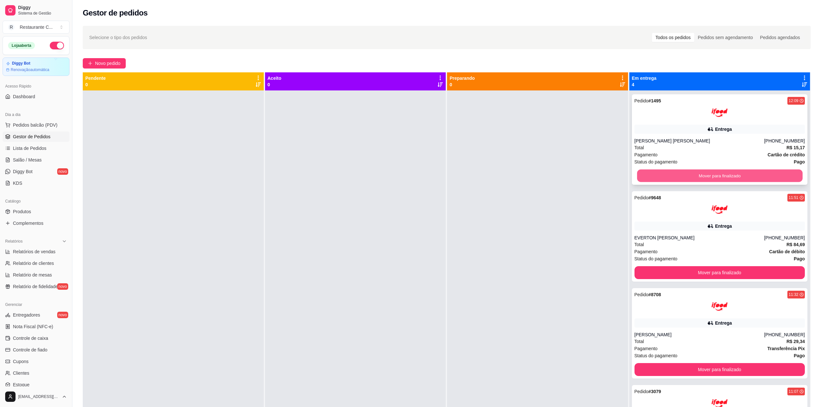
click at [682, 177] on button "Mover para finalizado" at bounding box center [719, 176] width 165 height 13
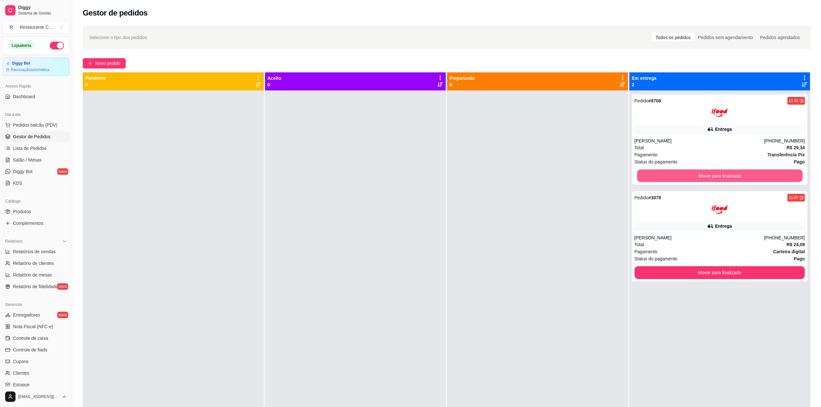
click at [682, 177] on button "Mover para finalizado" at bounding box center [719, 176] width 165 height 13
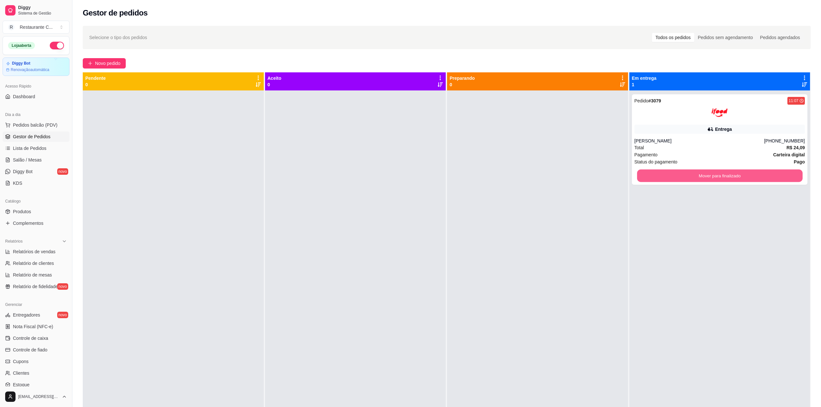
click at [682, 177] on button "Mover para finalizado" at bounding box center [719, 176] width 165 height 13
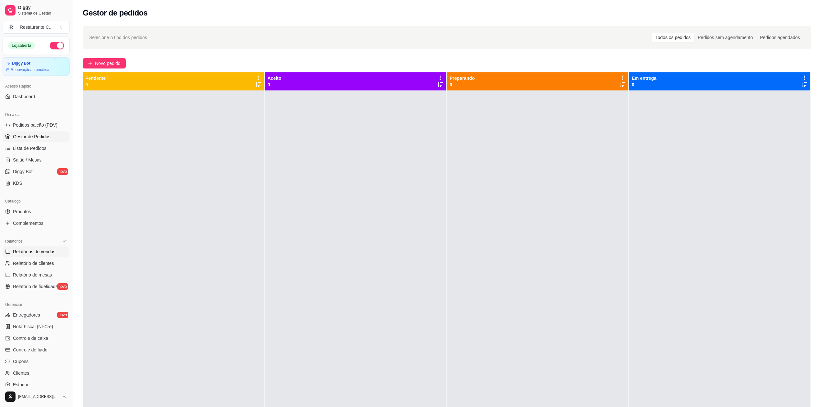
click at [50, 251] on span "Relatórios de vendas" at bounding box center [34, 252] width 43 height 6
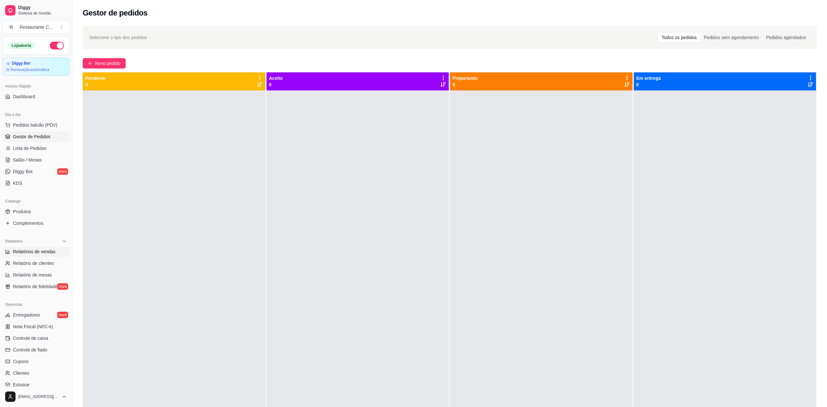
select select "ALL"
select select "0"
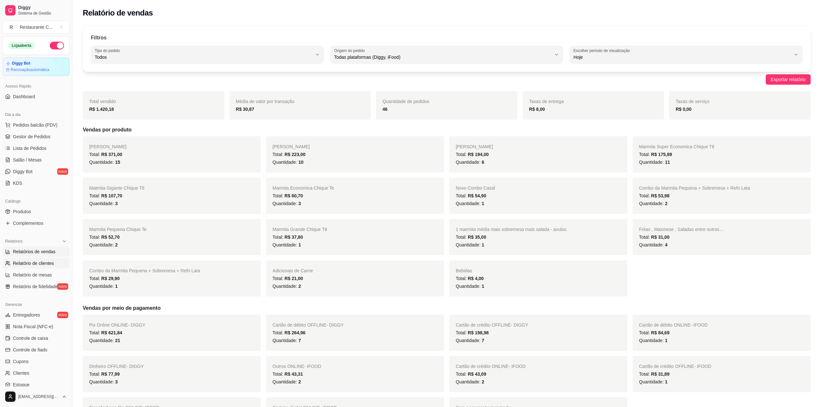
click at [36, 266] on span "Relatório de clientes" at bounding box center [33, 263] width 41 height 6
select select "30"
select select "HIGHEST_TOTAL_SPENT_WITH_ORDERS"
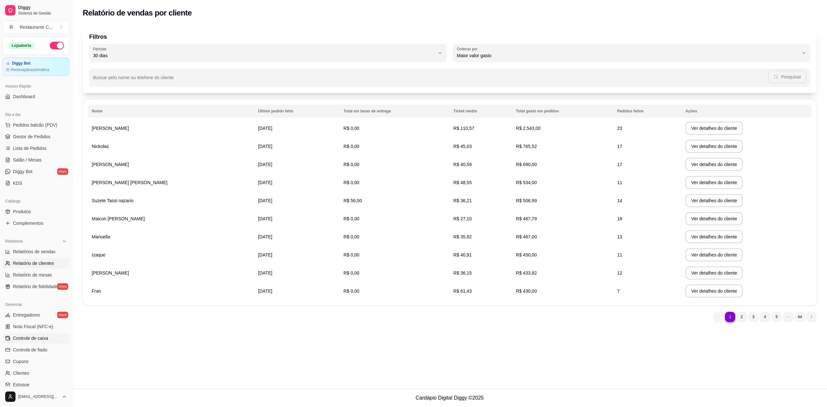
click at [42, 339] on span "Controle de caixa" at bounding box center [30, 338] width 35 height 6
